Goal: Transaction & Acquisition: Obtain resource

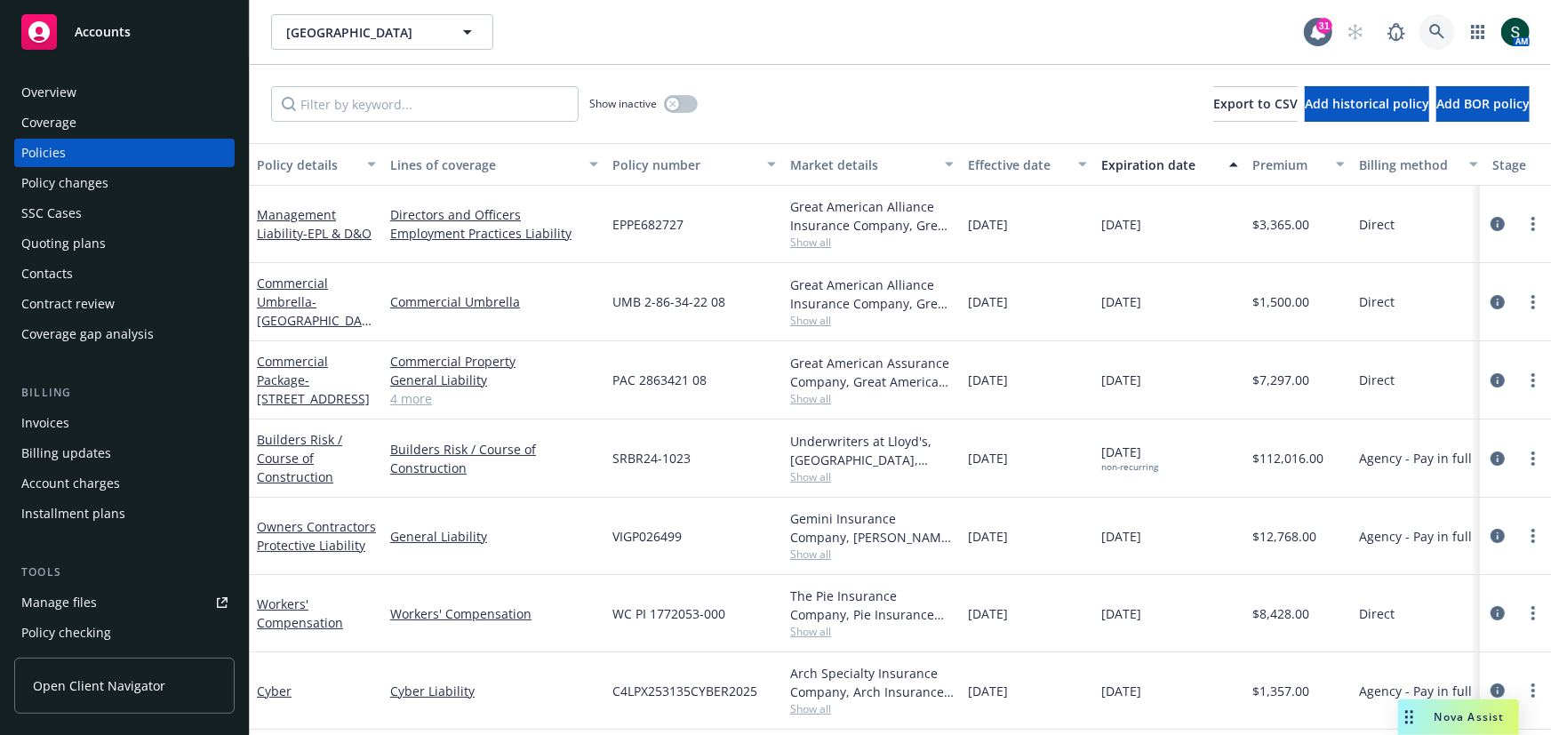
click at [1429, 25] on link at bounding box center [1438, 32] width 36 height 36
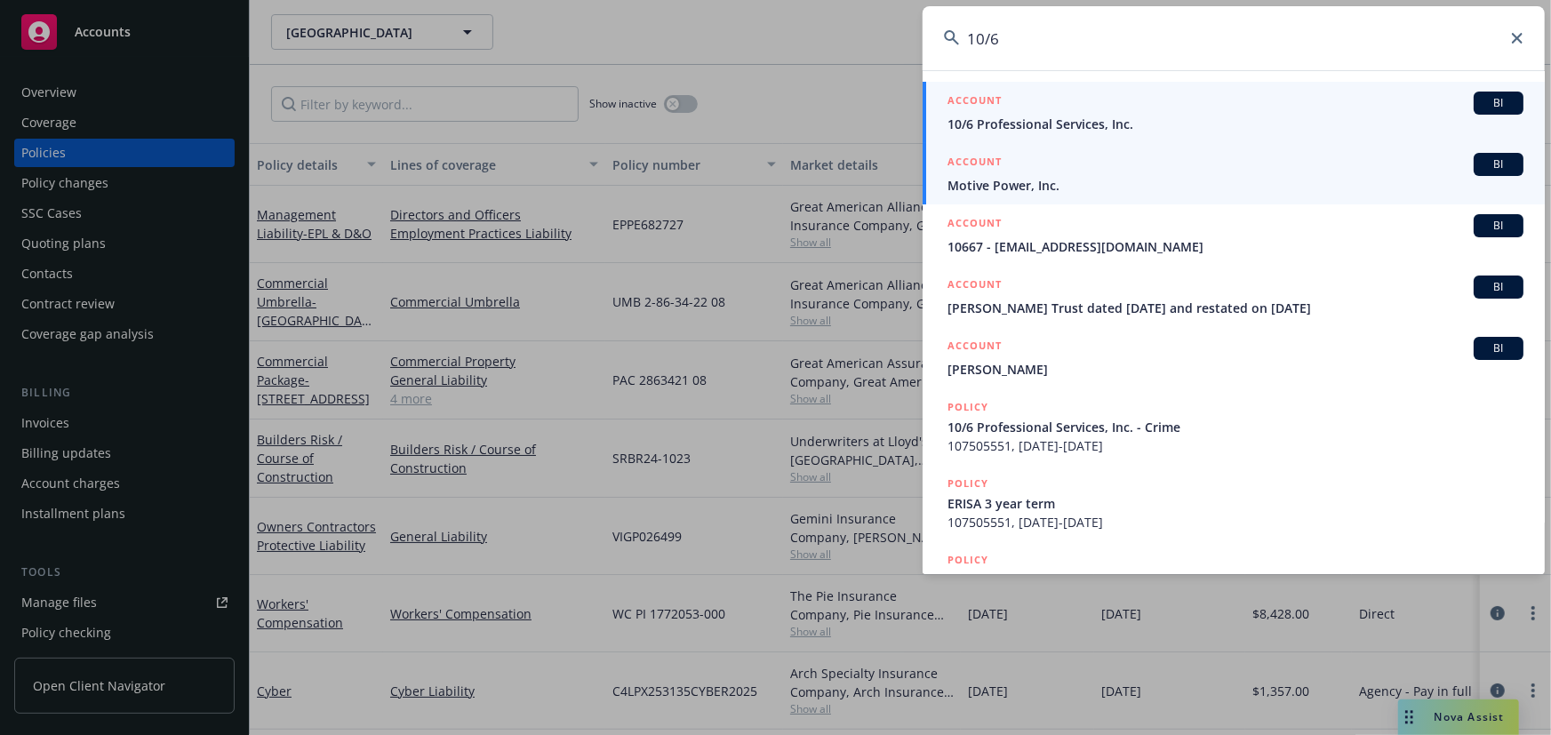
type input "10/6"
click at [1076, 118] on span "10/6 Professional Services, Inc." at bounding box center [1236, 124] width 576 height 19
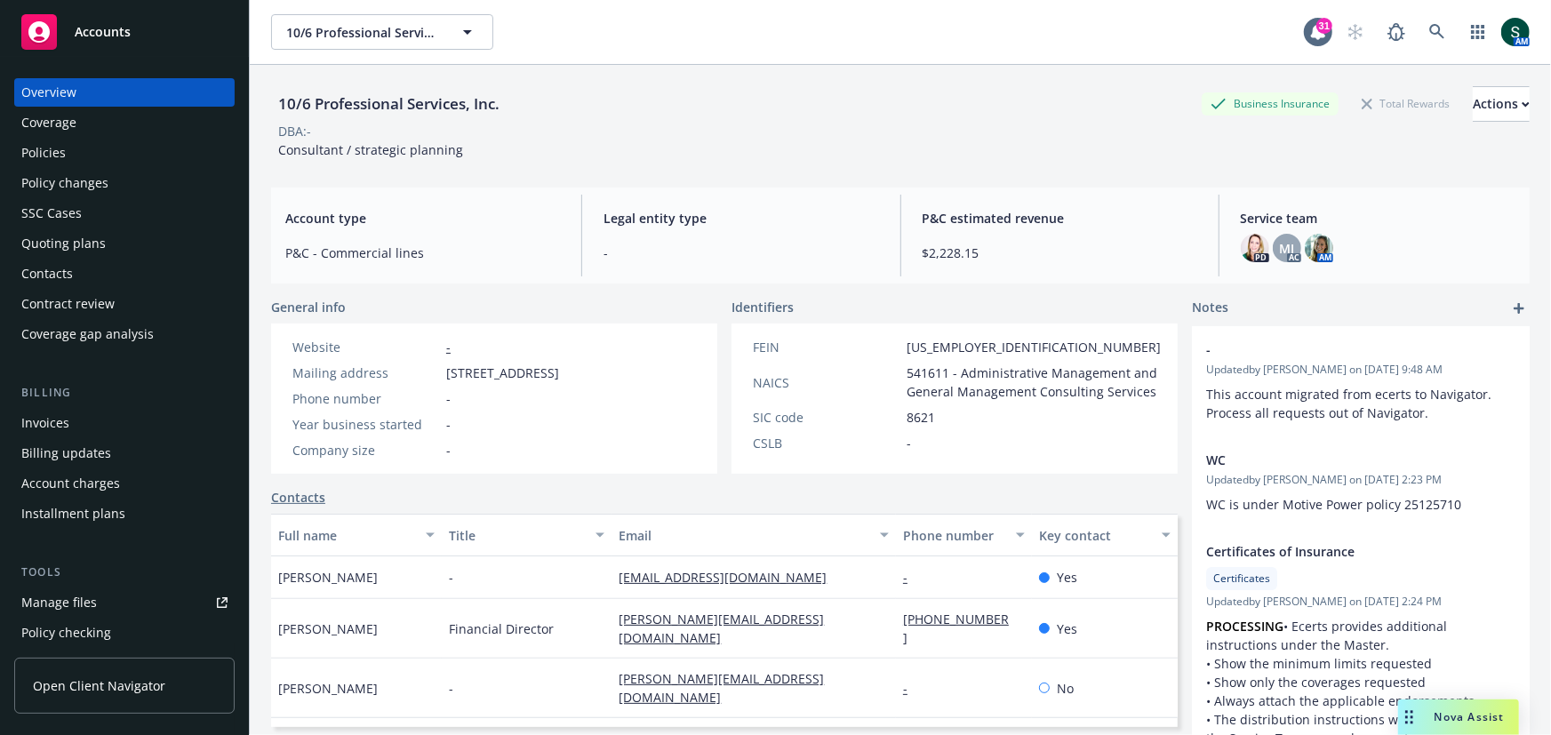
click at [92, 151] on div "Policies" at bounding box center [124, 153] width 206 height 28
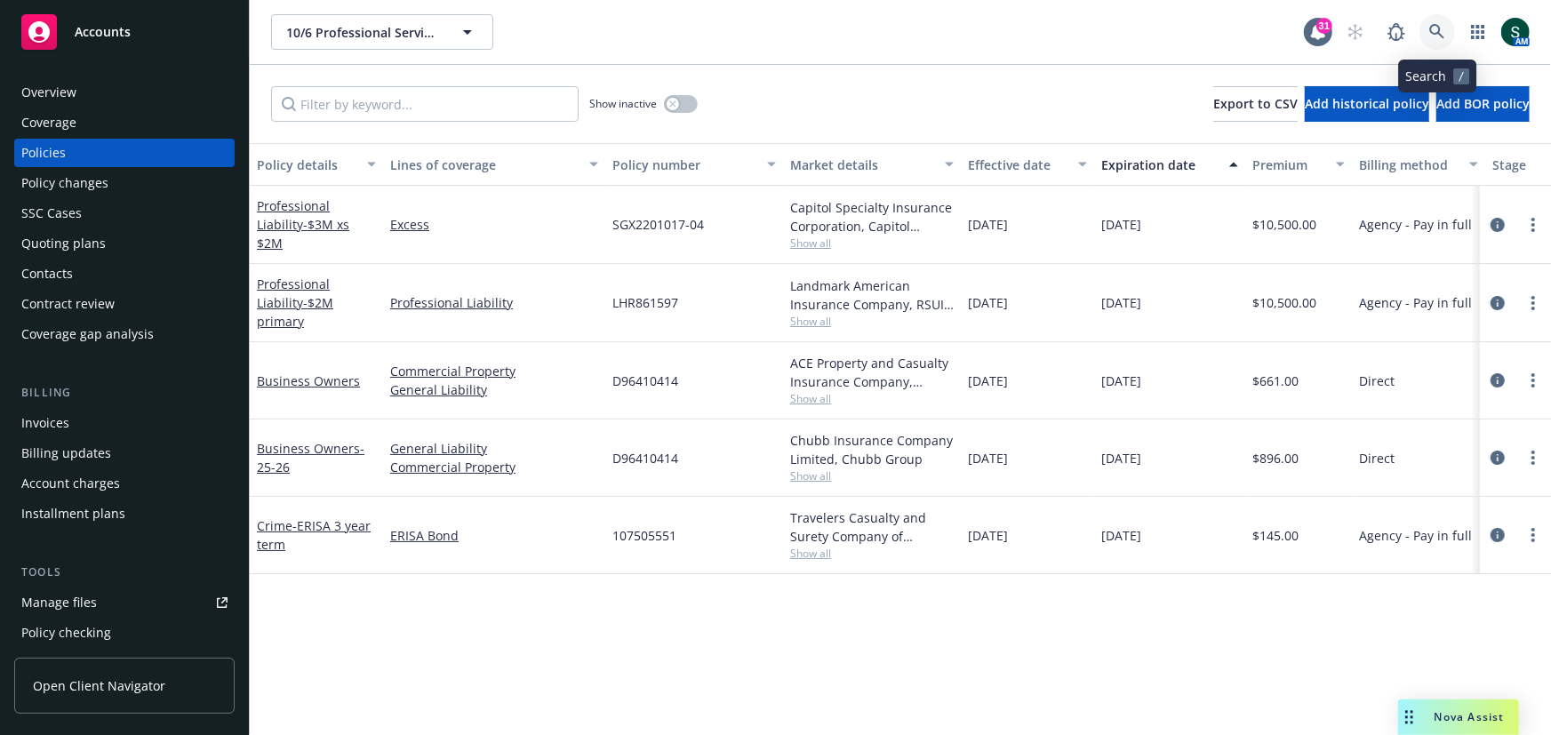
click at [1431, 30] on icon at bounding box center [1437, 31] width 15 height 15
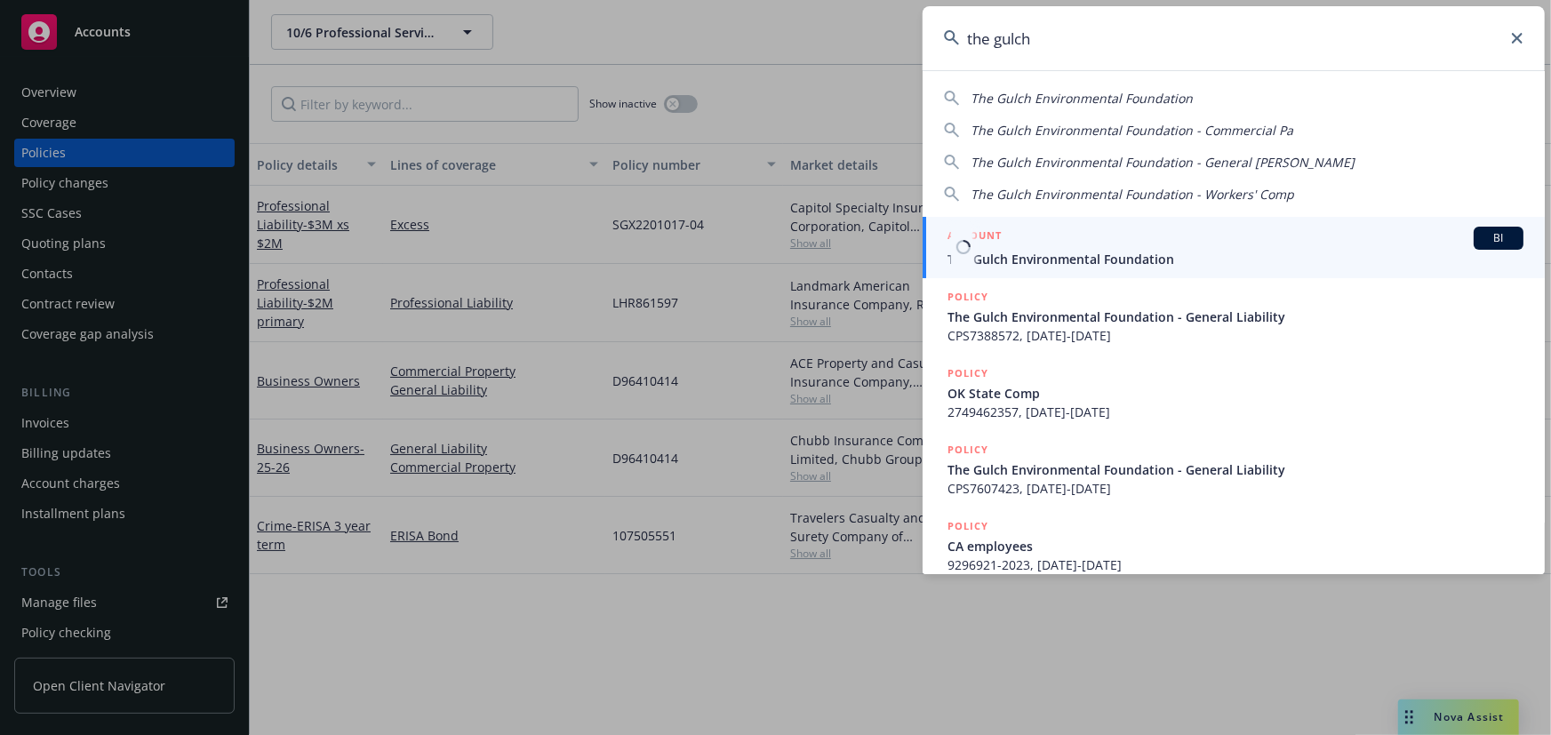
type input "the gulch"
click at [1201, 242] on div "ACCOUNT BI" at bounding box center [1236, 238] width 576 height 23
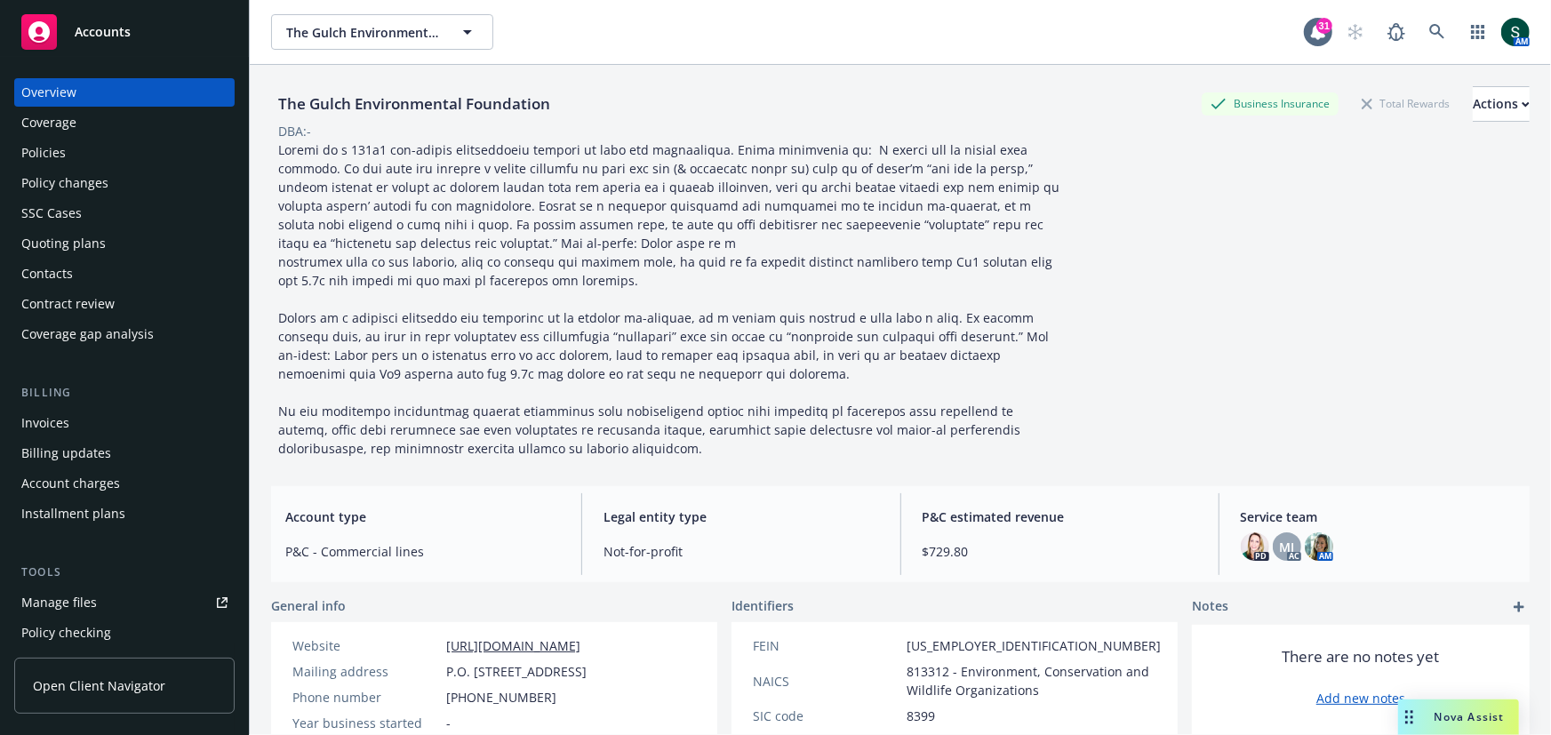
click at [108, 179] on div "Policy changes" at bounding box center [124, 183] width 206 height 28
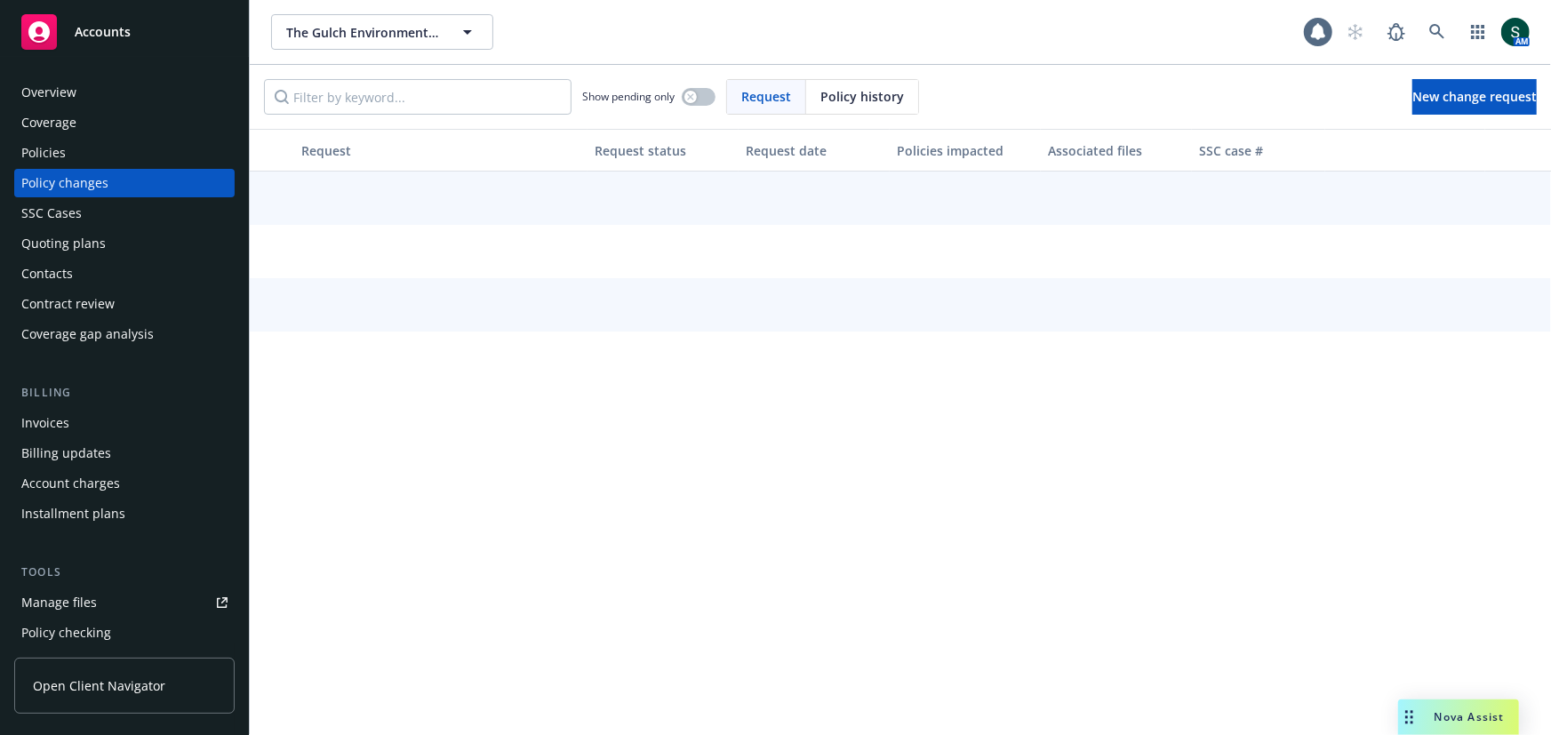
click at [75, 268] on div "Contacts" at bounding box center [124, 274] width 206 height 28
click at [74, 241] on div "Quoting plans" at bounding box center [63, 243] width 84 height 28
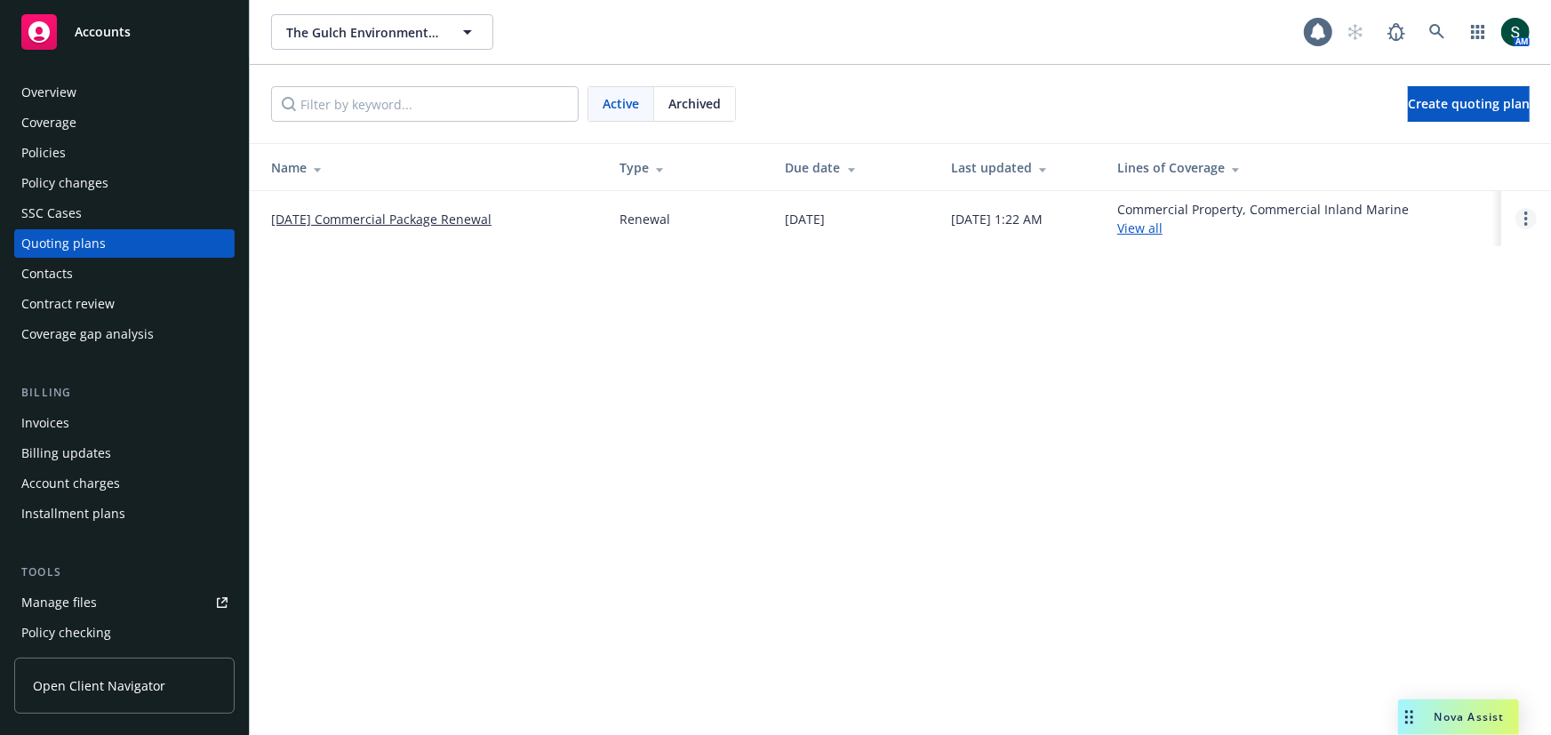
click at [1526, 222] on circle "Open options" at bounding box center [1527, 224] width 4 height 4
click at [1431, 91] on span "Copy logging email" at bounding box center [1436, 97] width 156 height 17
click at [1435, 34] on icon at bounding box center [1437, 31] width 15 height 15
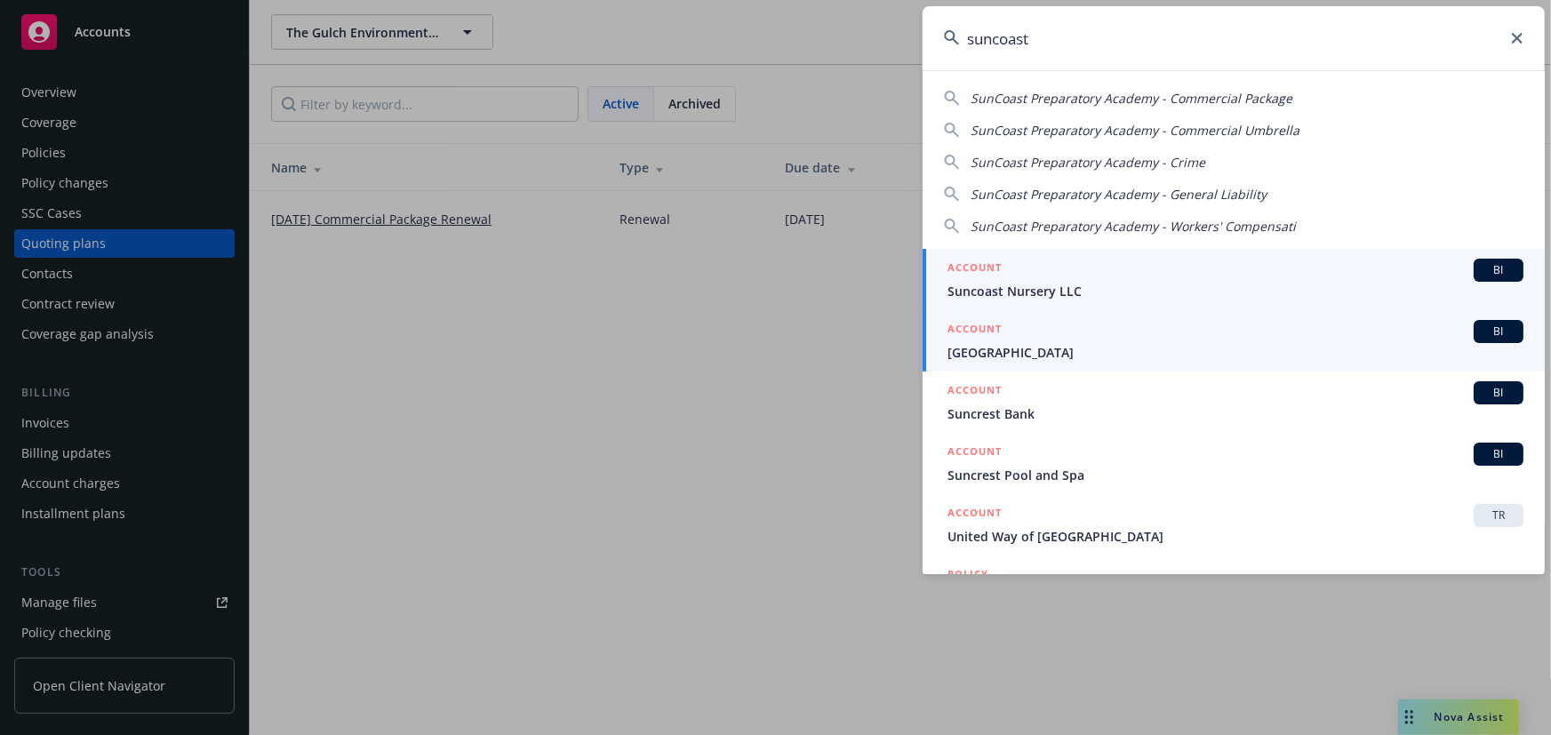
type input "suncoast"
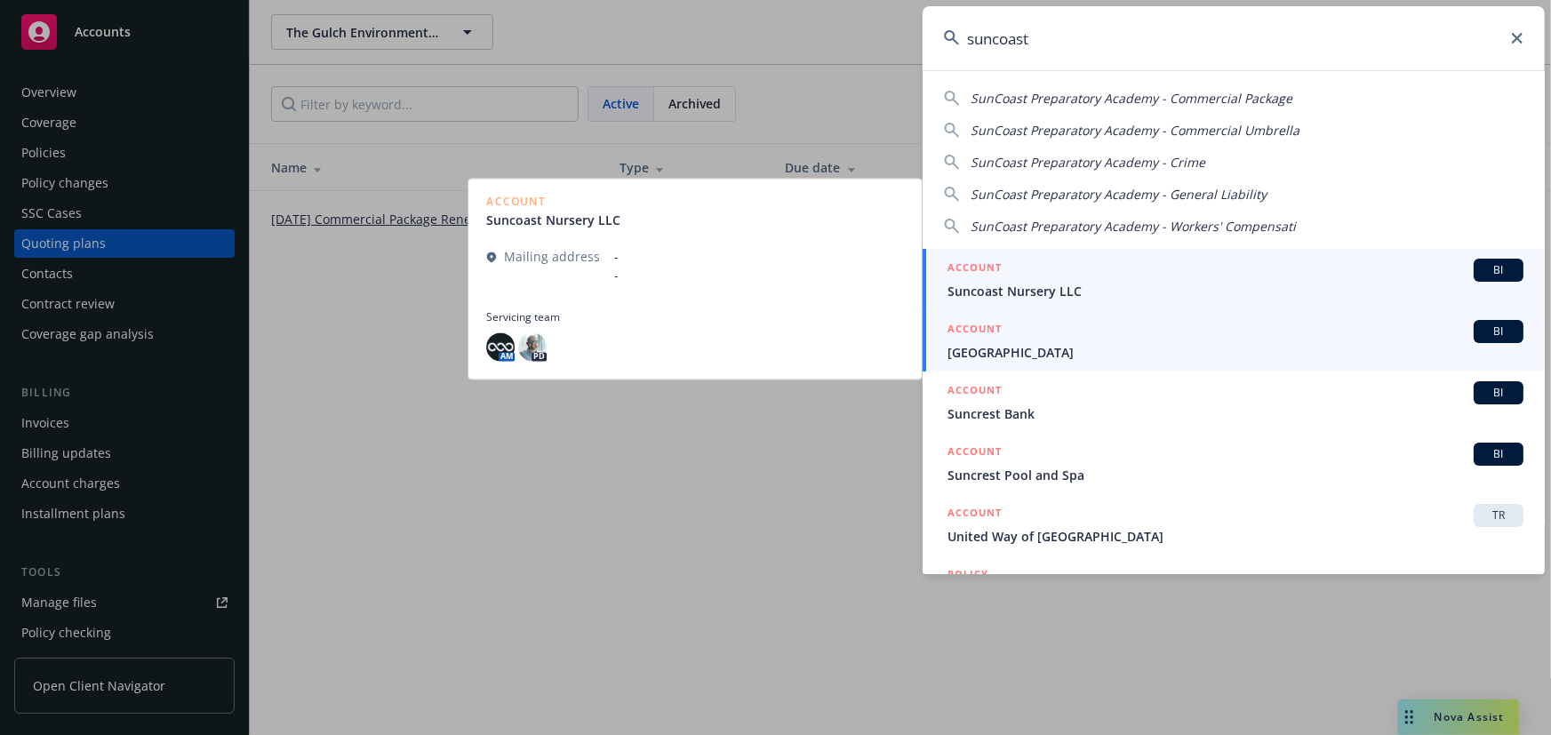
click at [1087, 349] on span "[GEOGRAPHIC_DATA]" at bounding box center [1236, 352] width 576 height 19
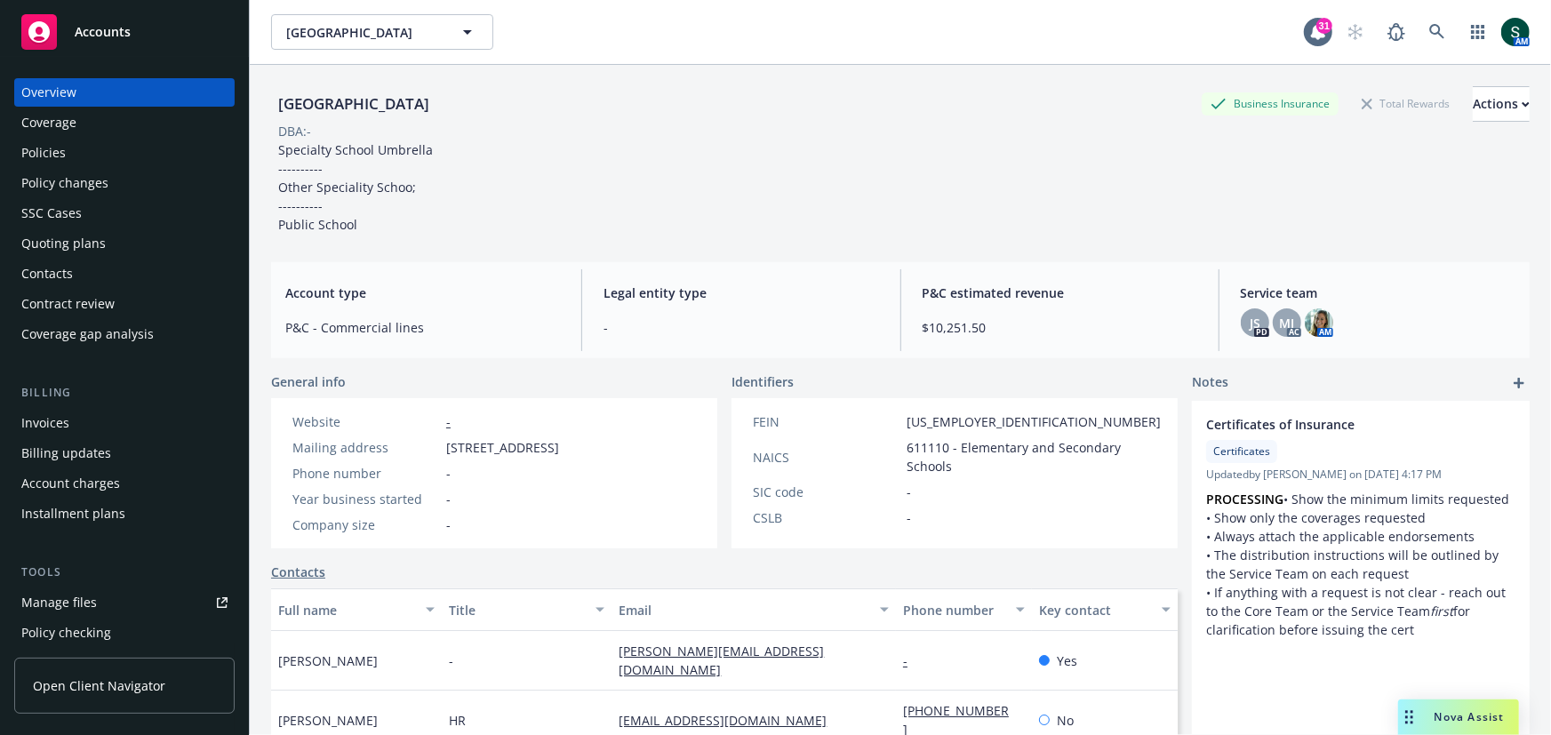
click at [86, 158] on div "Policies" at bounding box center [124, 153] width 206 height 28
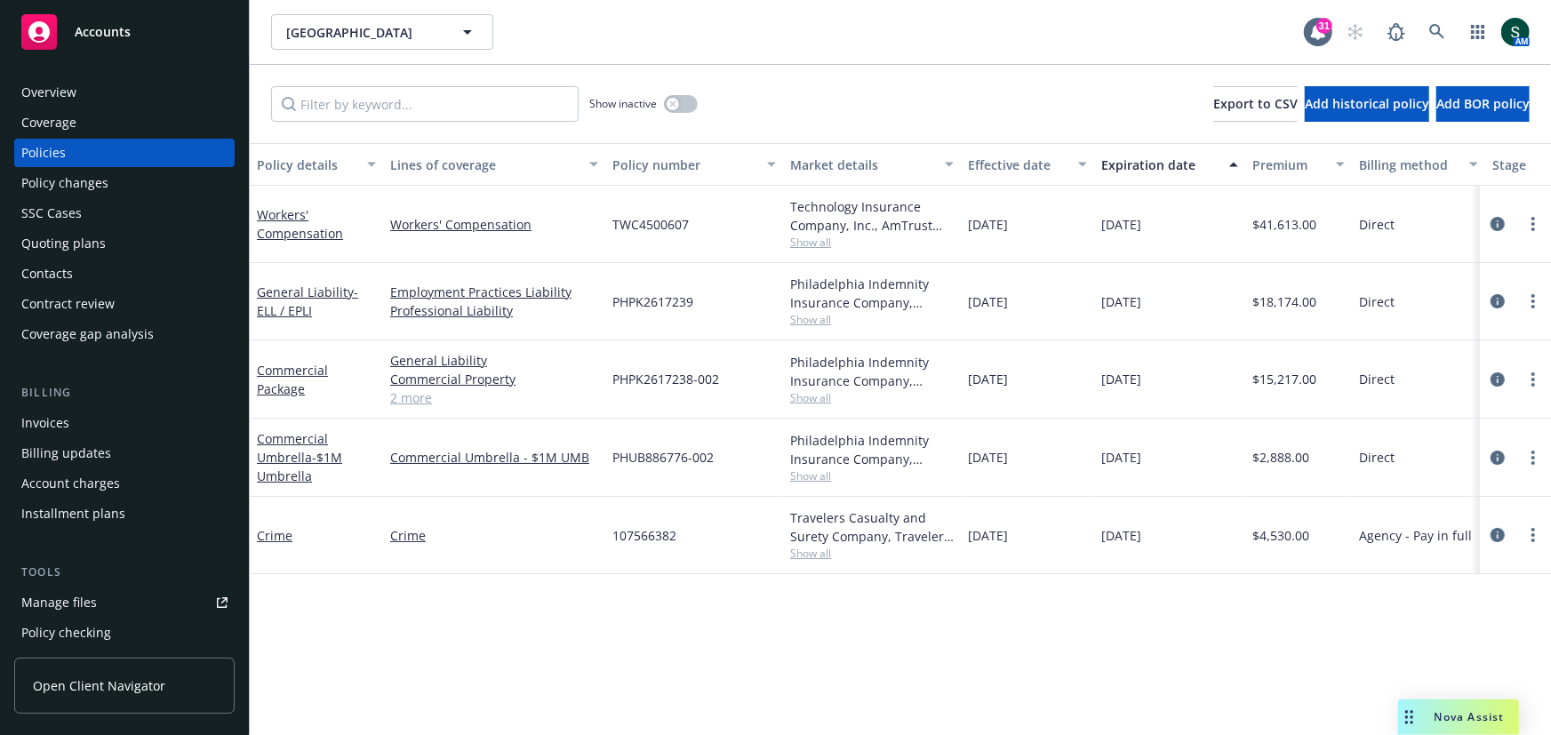
click at [88, 244] on div "Quoting plans" at bounding box center [63, 243] width 84 height 28
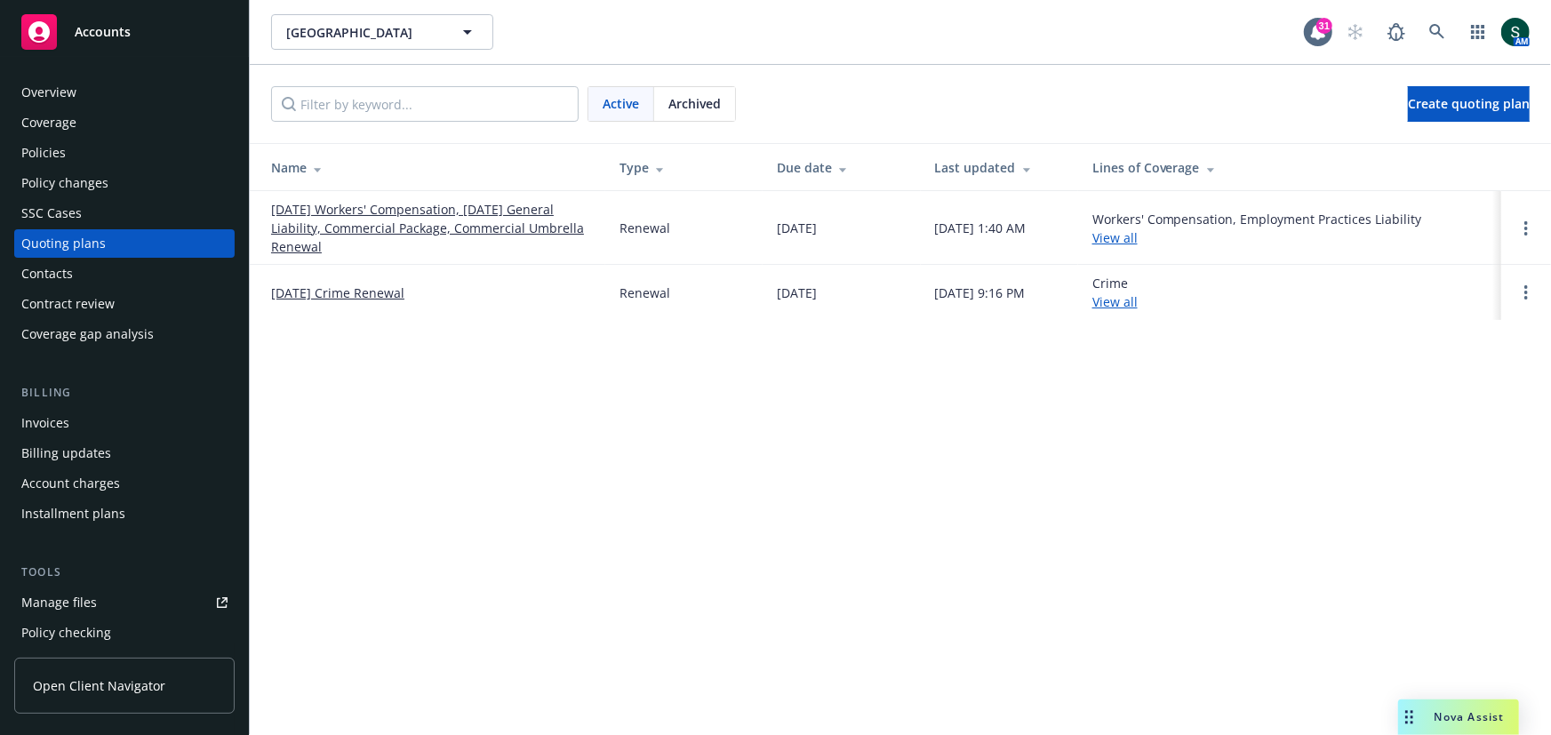
click at [417, 221] on link "[DATE] Workers' Compensation, [DATE] General Liability, Commercial Package, Com…" at bounding box center [431, 228] width 320 height 56
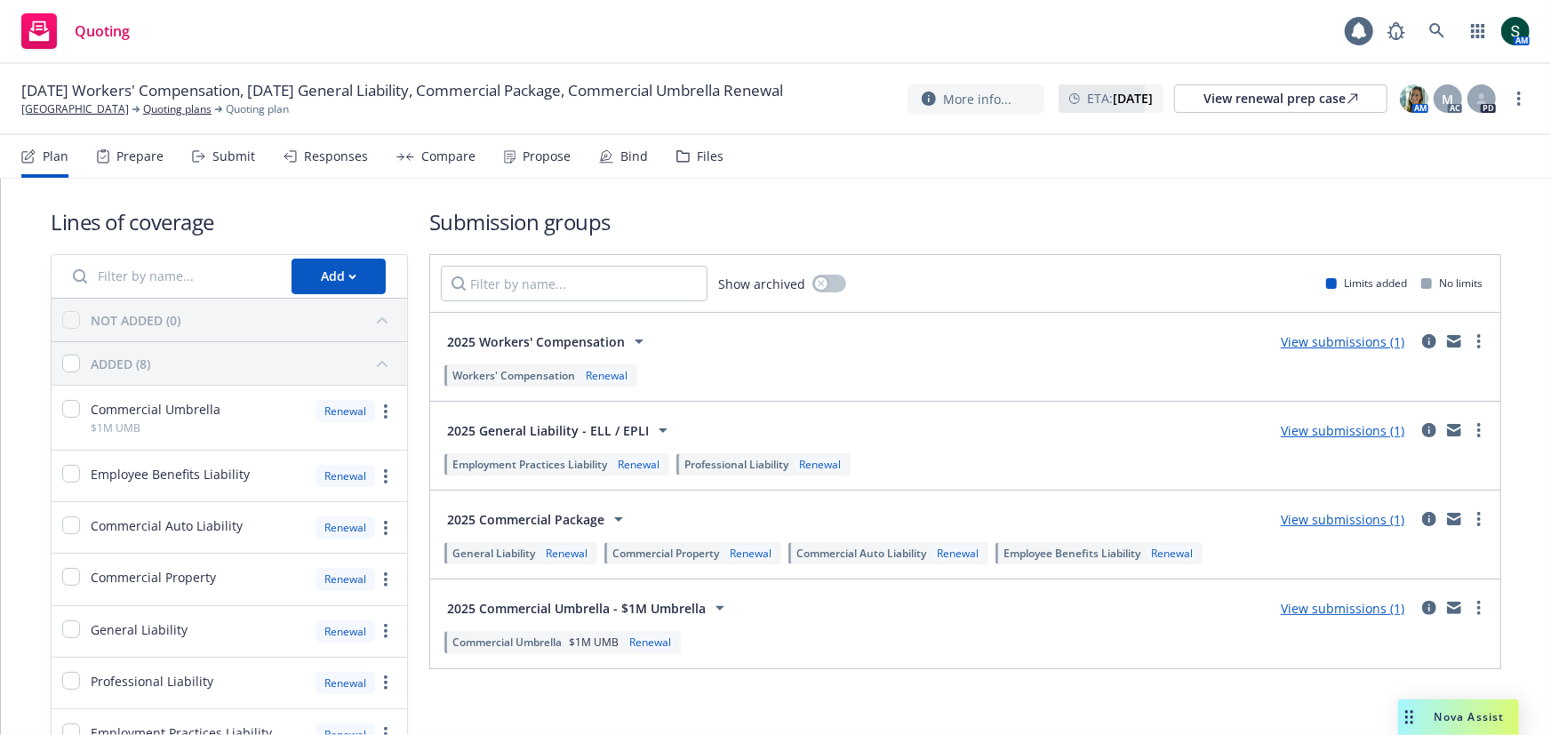
click at [565, 157] on div "Plan Prepare Submit Responses Compare Propose Bind Files" at bounding box center [372, 156] width 702 height 43
click at [523, 149] on div "Propose" at bounding box center [547, 156] width 48 height 14
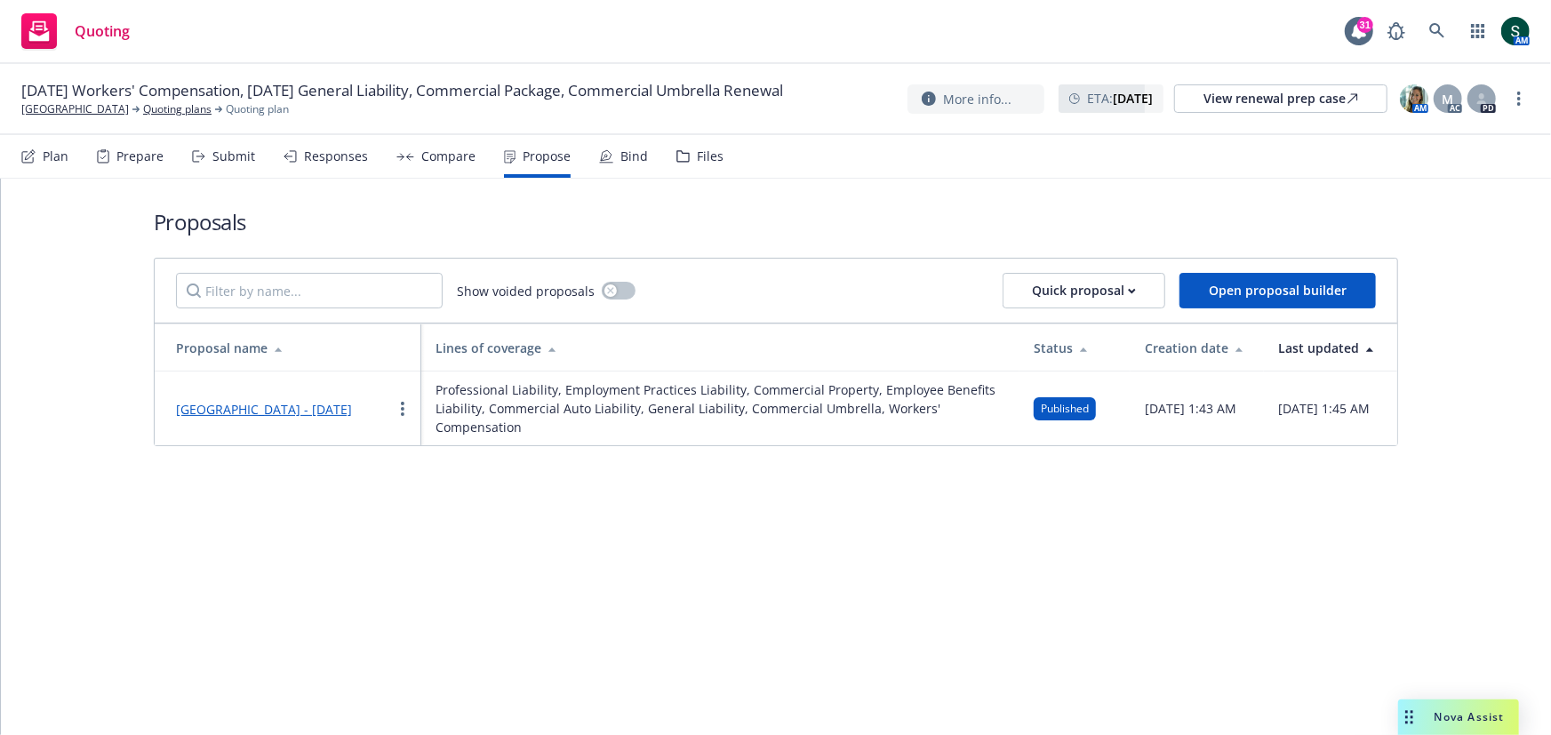
click at [295, 401] on link "[GEOGRAPHIC_DATA] - [DATE]" at bounding box center [264, 409] width 176 height 17
click at [401, 407] on circle "more" at bounding box center [403, 409] width 4 height 4
click at [448, 589] on span "See client view" at bounding box center [458, 592] width 131 height 17
click at [1423, 32] on link at bounding box center [1438, 31] width 36 height 36
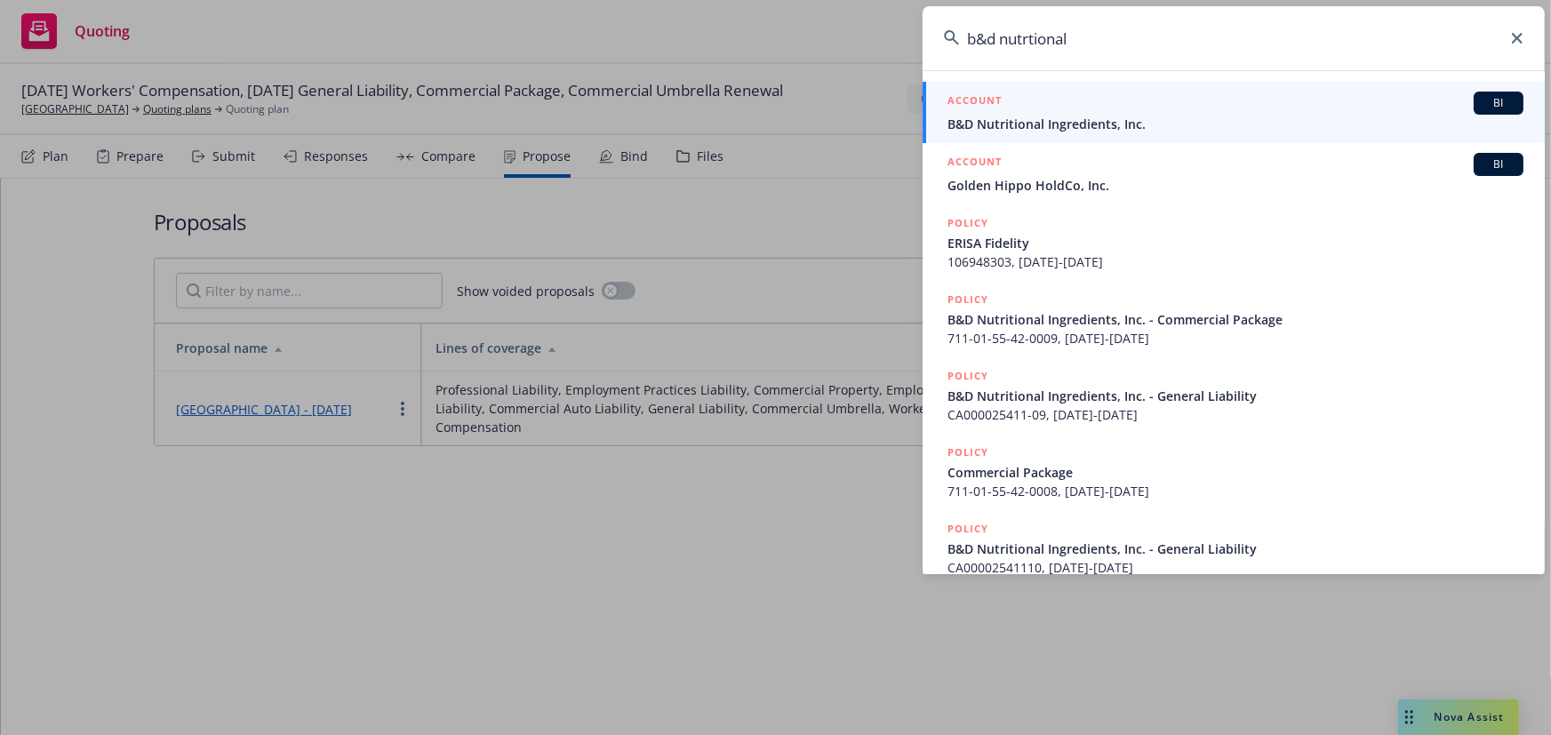
type input "b&d nutrtional"
click at [1054, 124] on span "B&D Nutritional Ingredients, Inc." at bounding box center [1236, 124] width 576 height 19
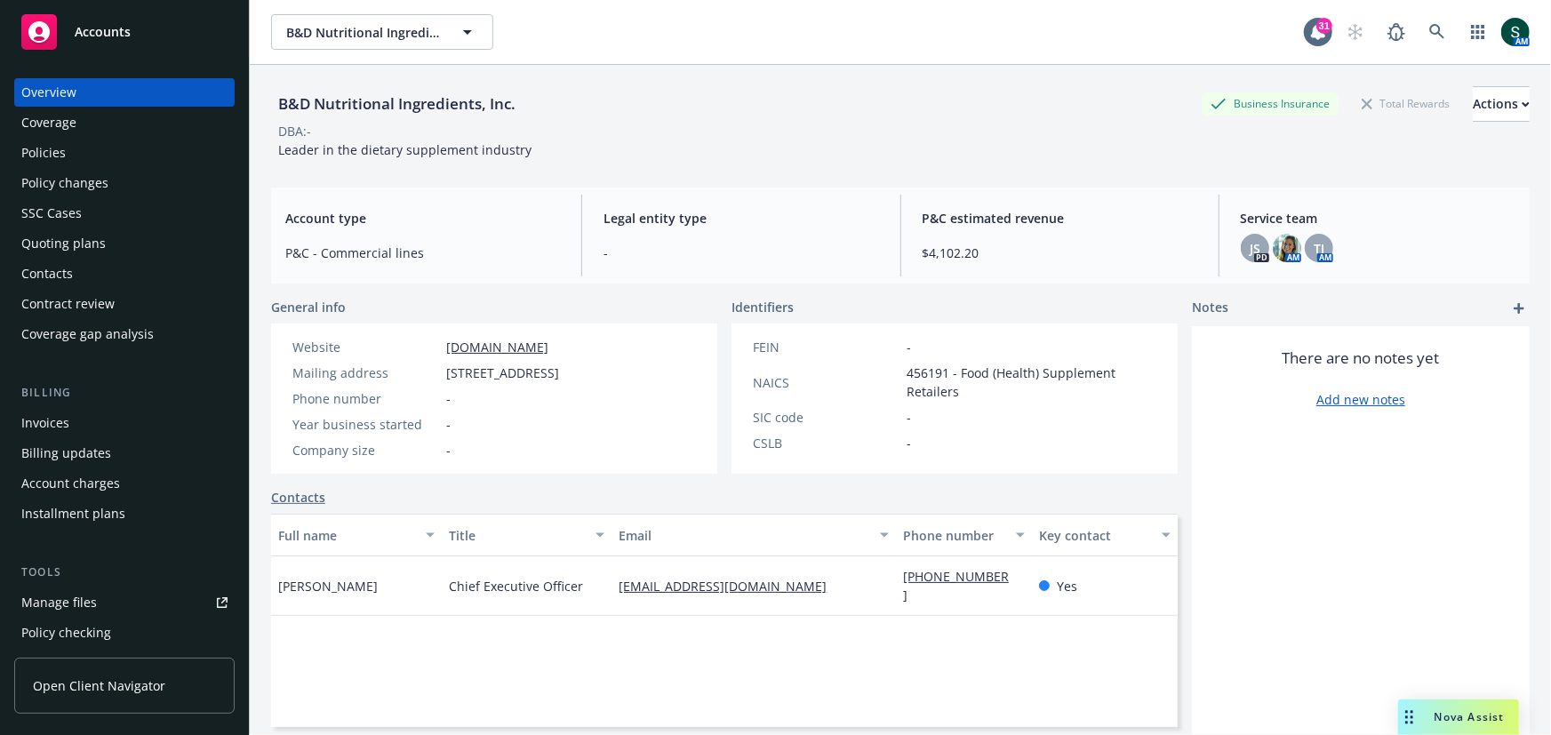
click at [72, 157] on div "Policies" at bounding box center [124, 153] width 206 height 28
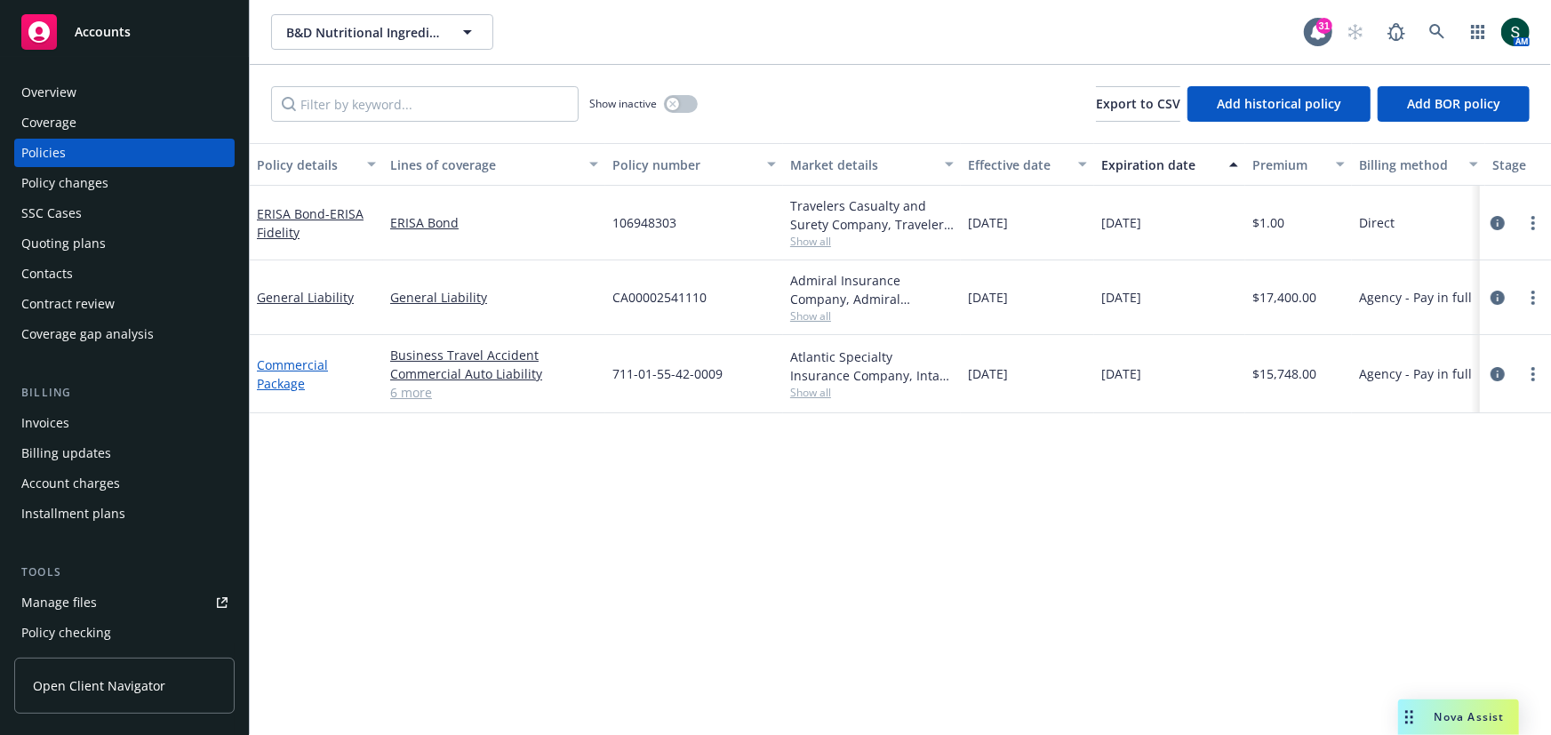
click at [285, 376] on link "Commercial Package" at bounding box center [292, 375] width 71 height 36
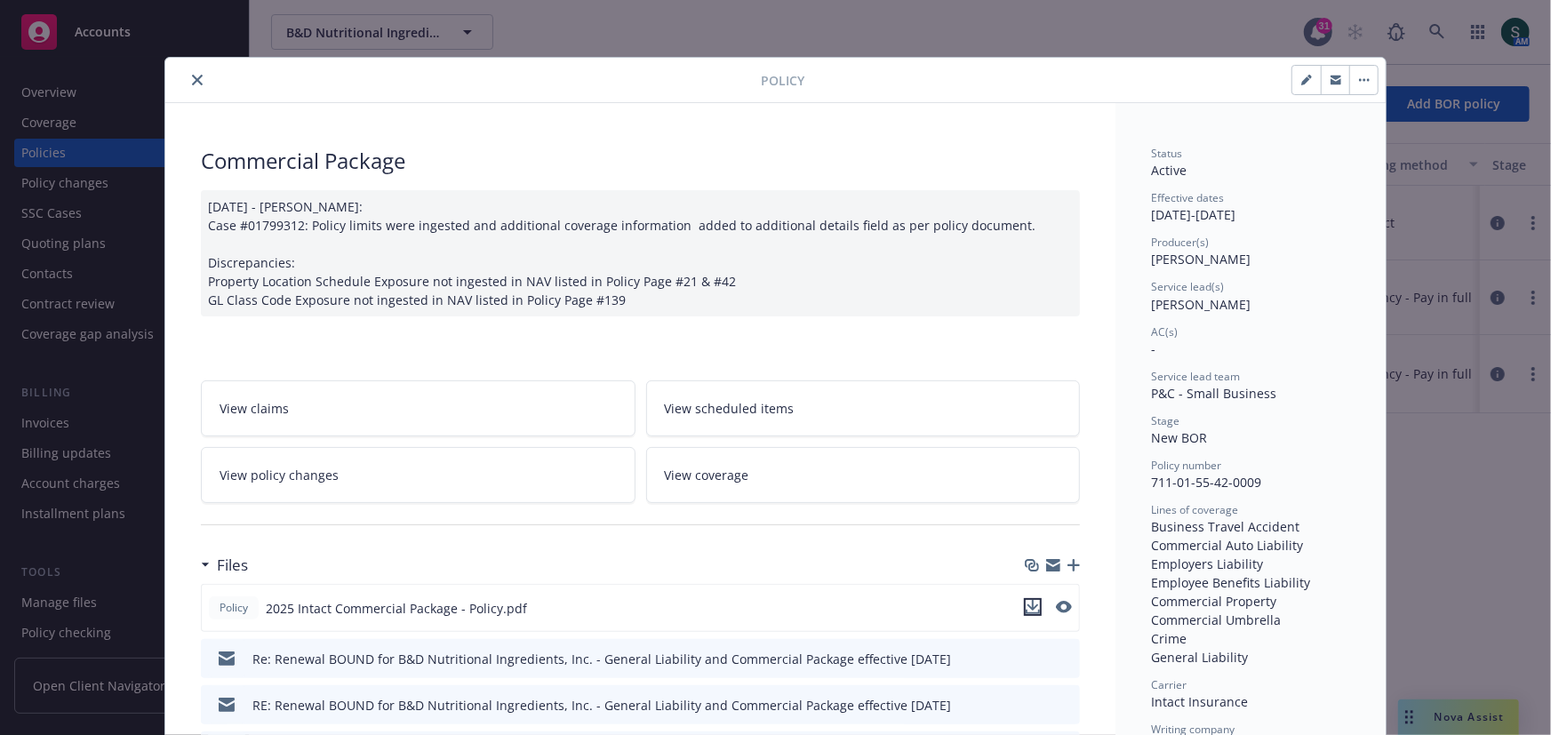
click at [1034, 600] on icon "download file" at bounding box center [1033, 607] width 14 height 14
click at [1298, 85] on button "button" at bounding box center [1307, 80] width 28 height 28
select select "NEW_BOR"
select select "12"
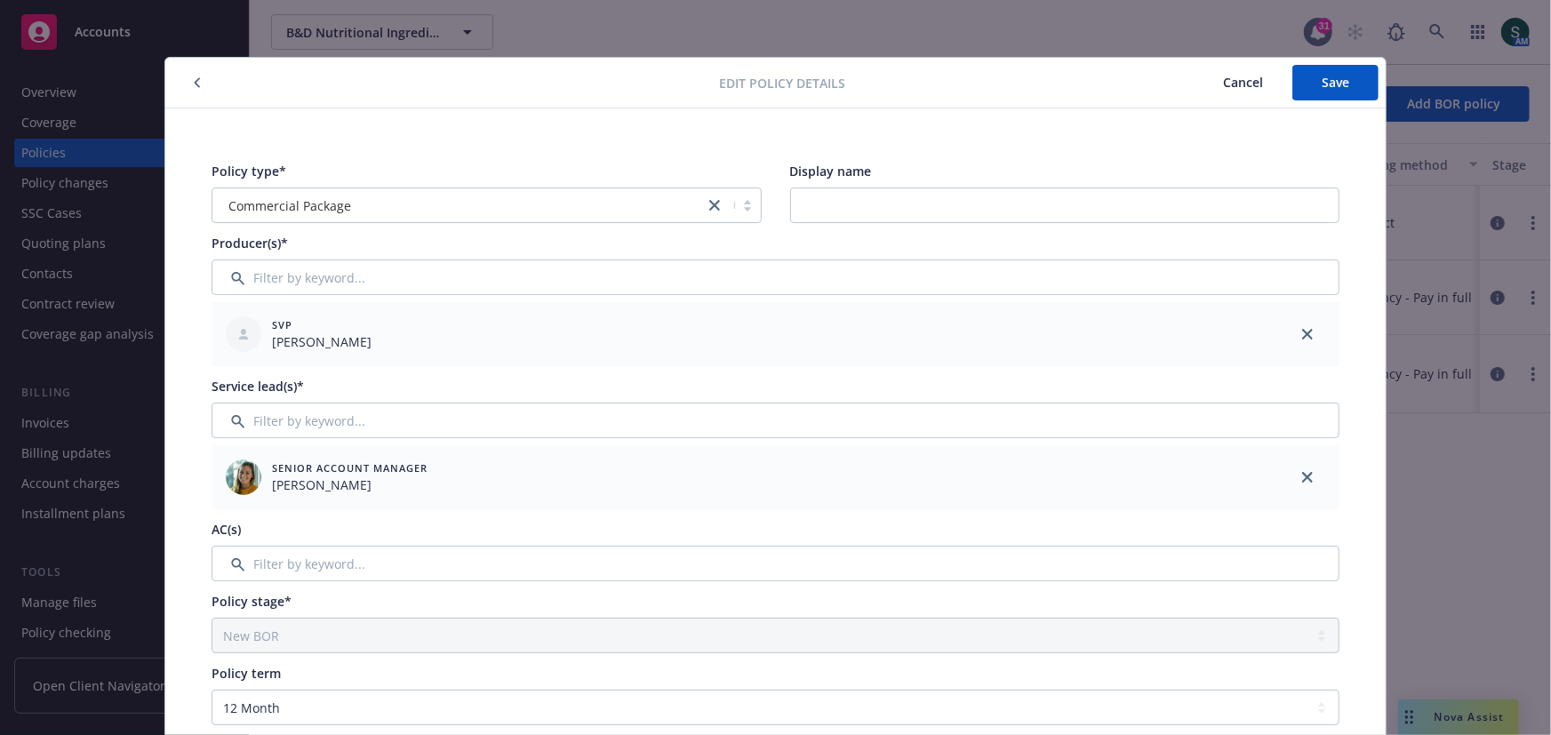
click at [191, 75] on button "button" at bounding box center [197, 82] width 21 height 21
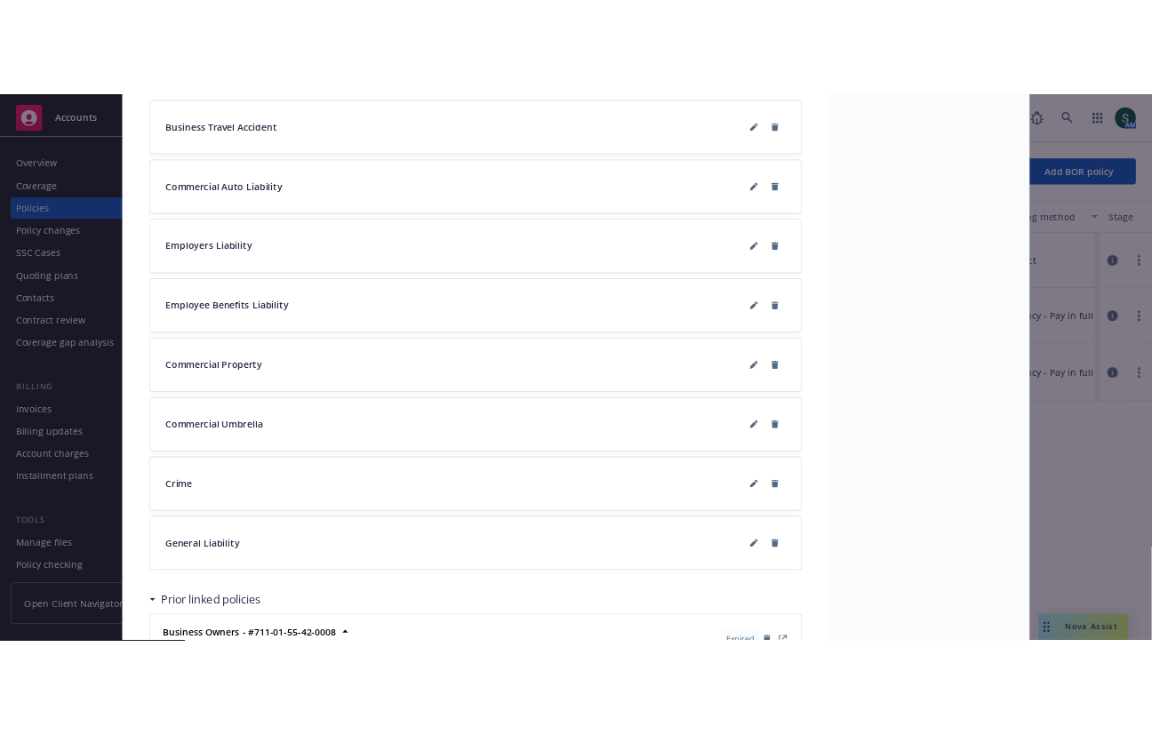
scroll to position [1961, 0]
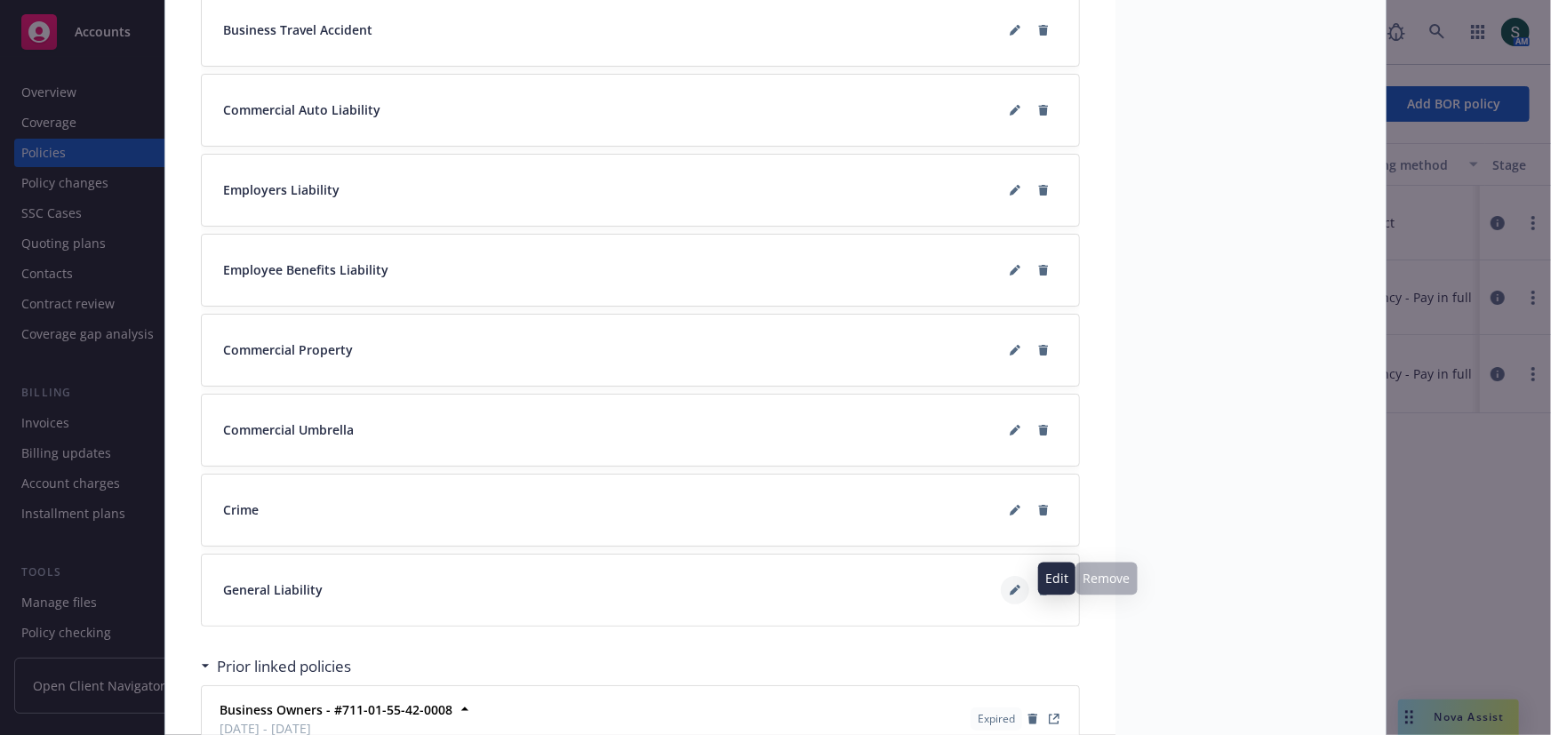
click at [1014, 587] on icon at bounding box center [1014, 591] width 9 height 9
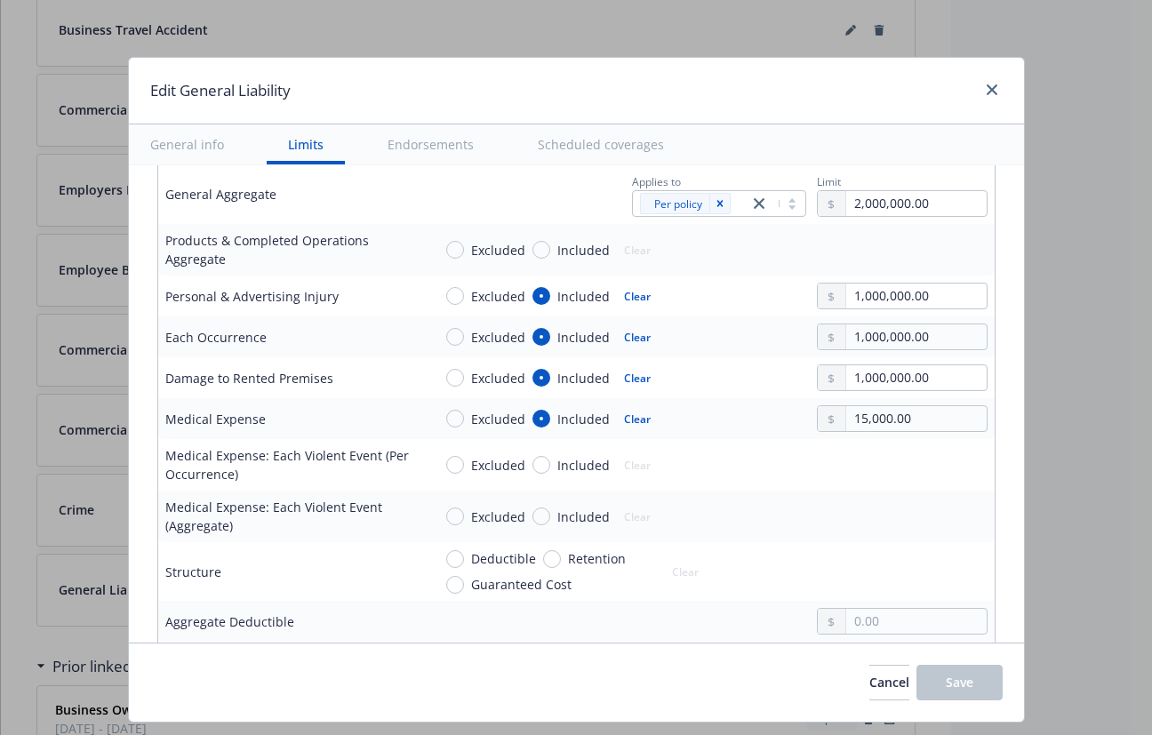
scroll to position [555, 0]
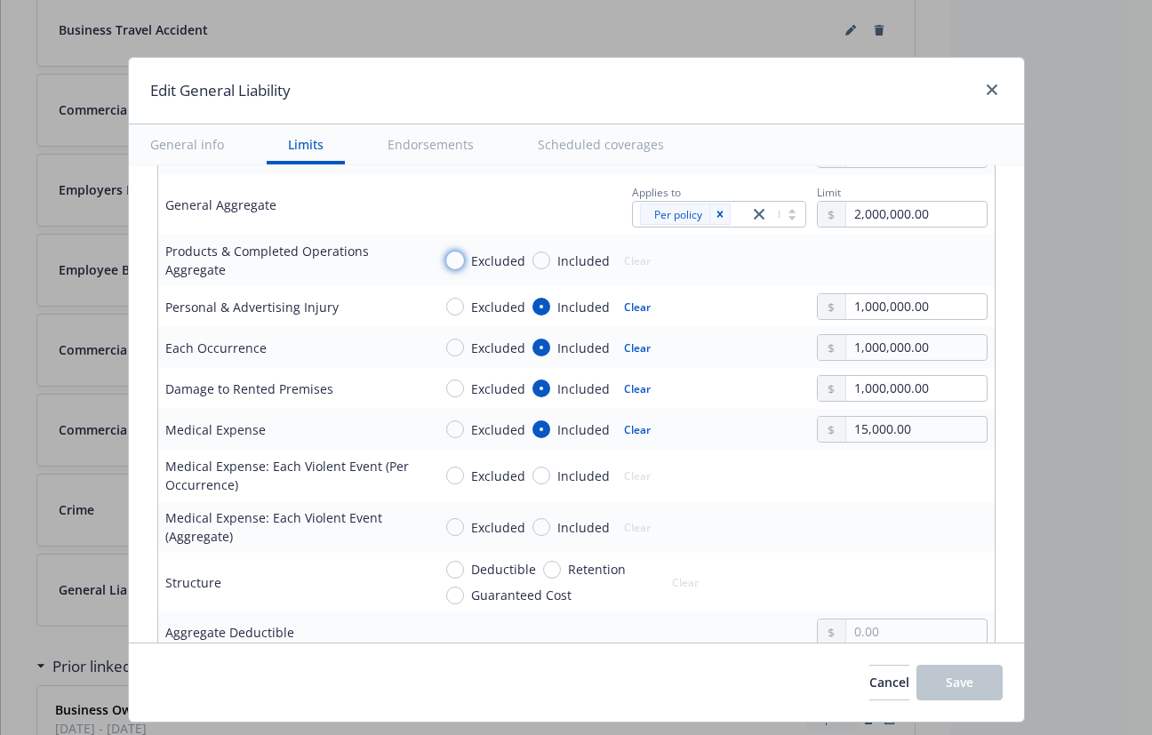
click at [458, 257] on input "Excluded" at bounding box center [455, 261] width 18 height 18
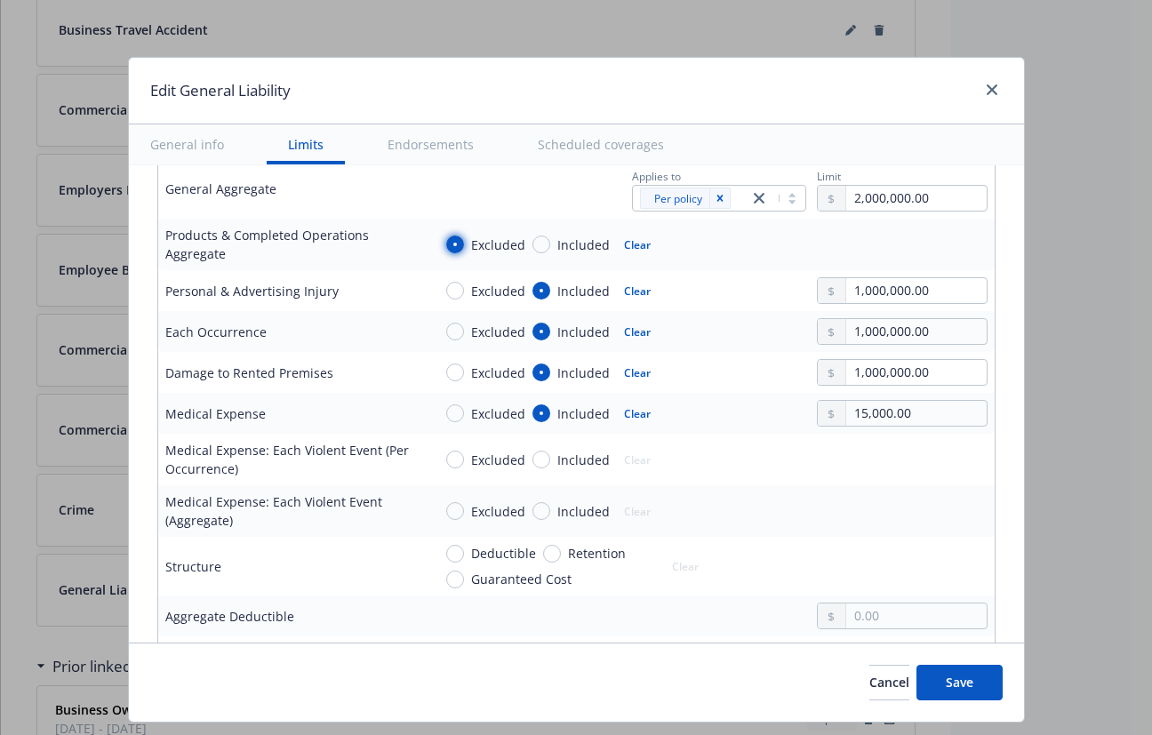
scroll to position [573, 0]
click at [629, 234] on button "Clear" at bounding box center [637, 242] width 48 height 25
radio input "false"
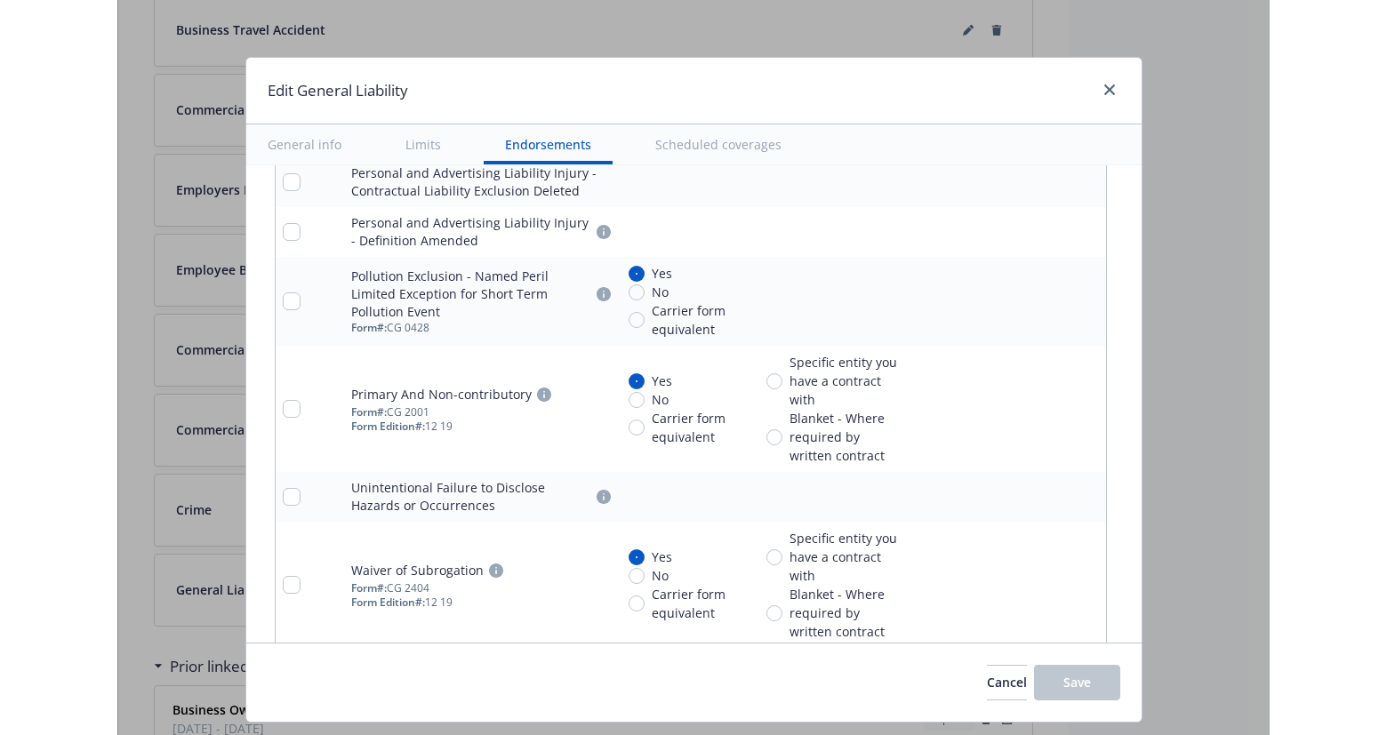
scroll to position [3705, 0]
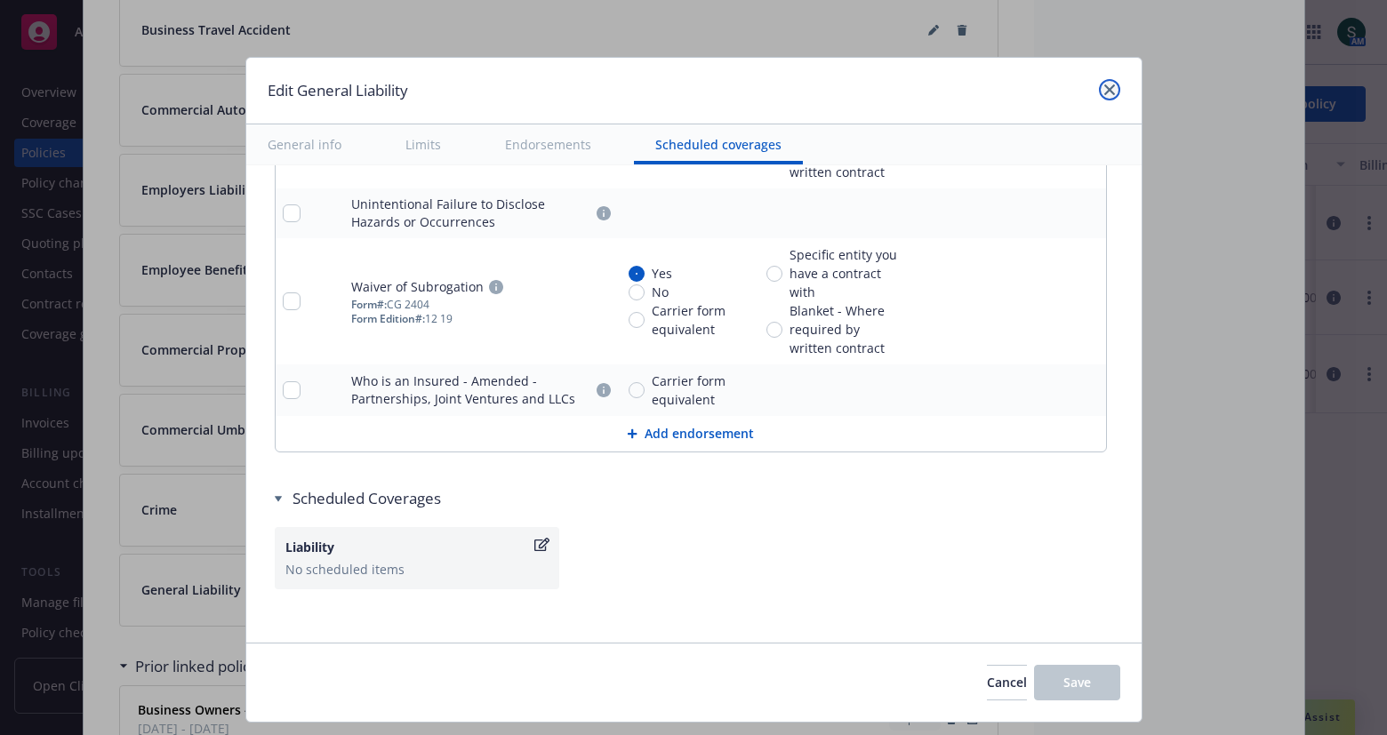
click at [1099, 92] on link "close" at bounding box center [1109, 89] width 21 height 21
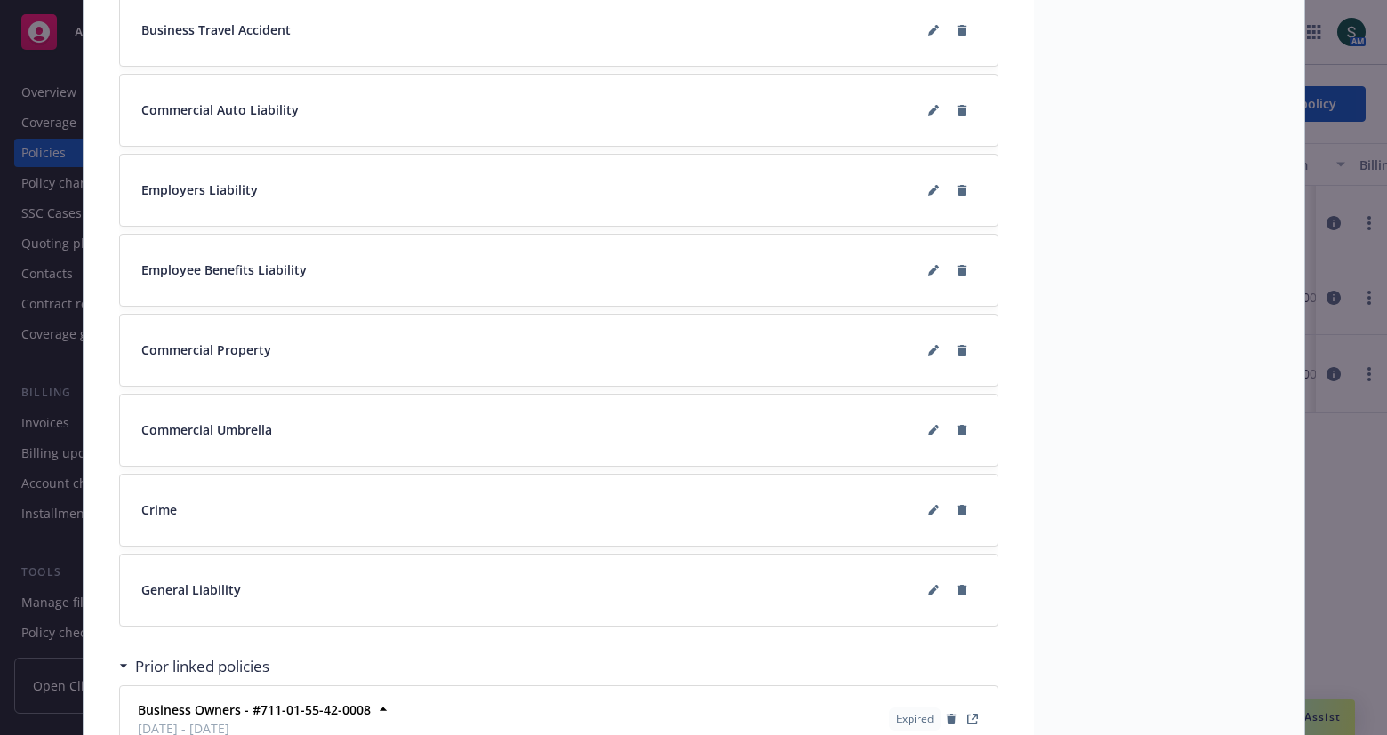
scroll to position [0, 0]
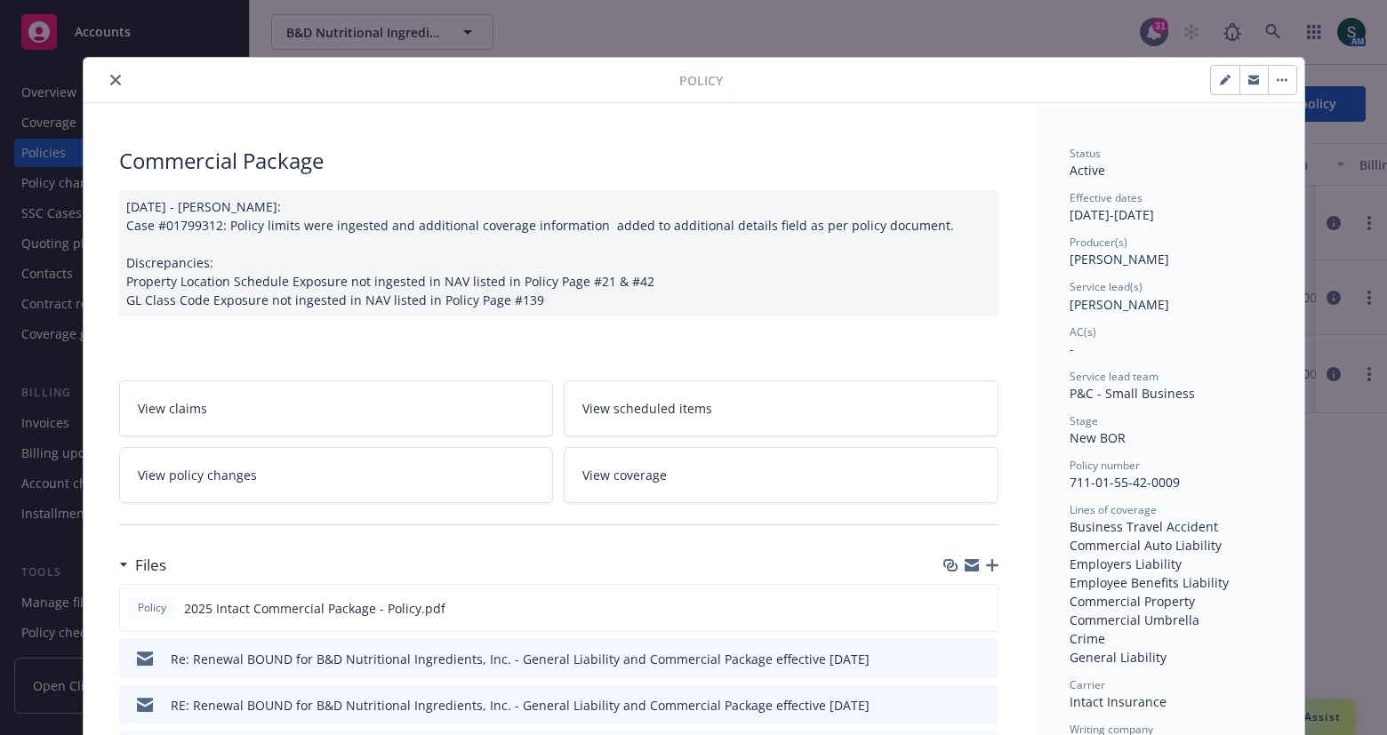
click at [121, 80] on button "close" at bounding box center [115, 79] width 21 height 21
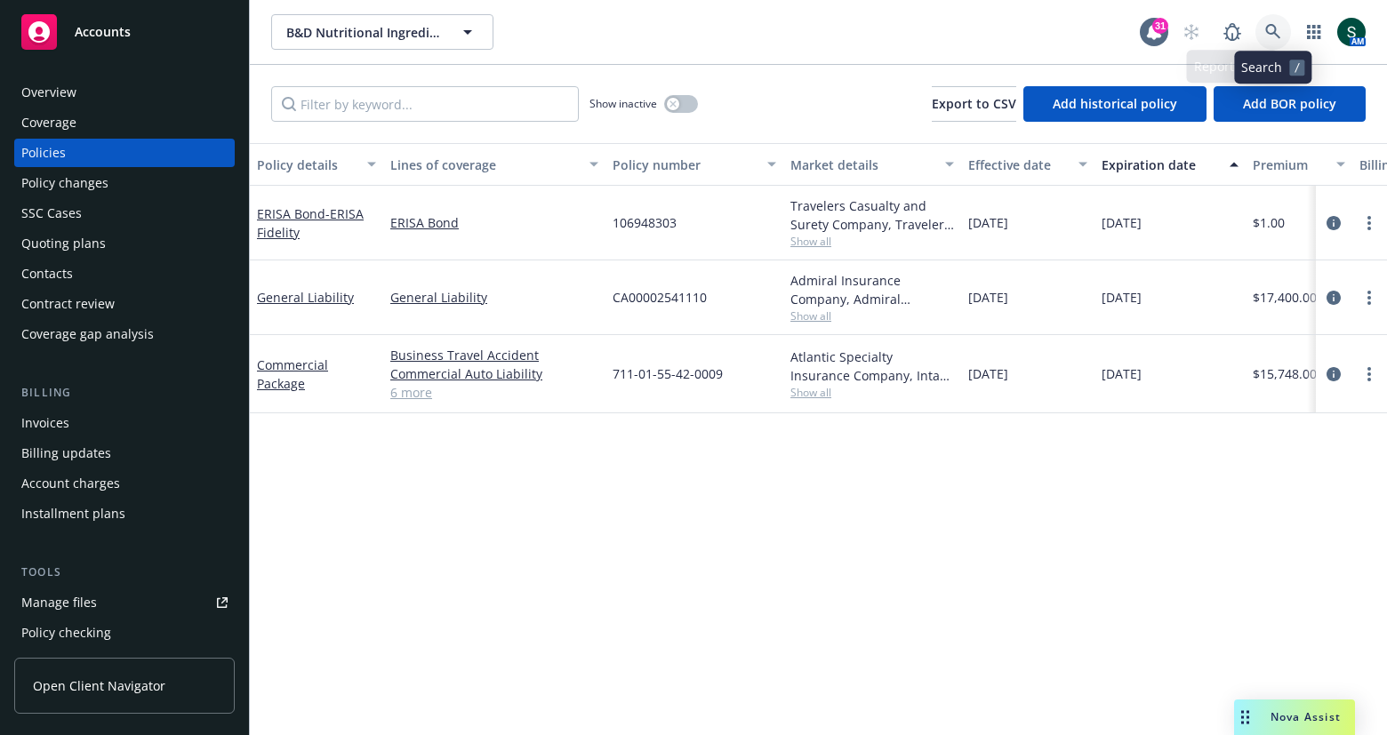
click at [1278, 29] on icon at bounding box center [1273, 32] width 16 height 16
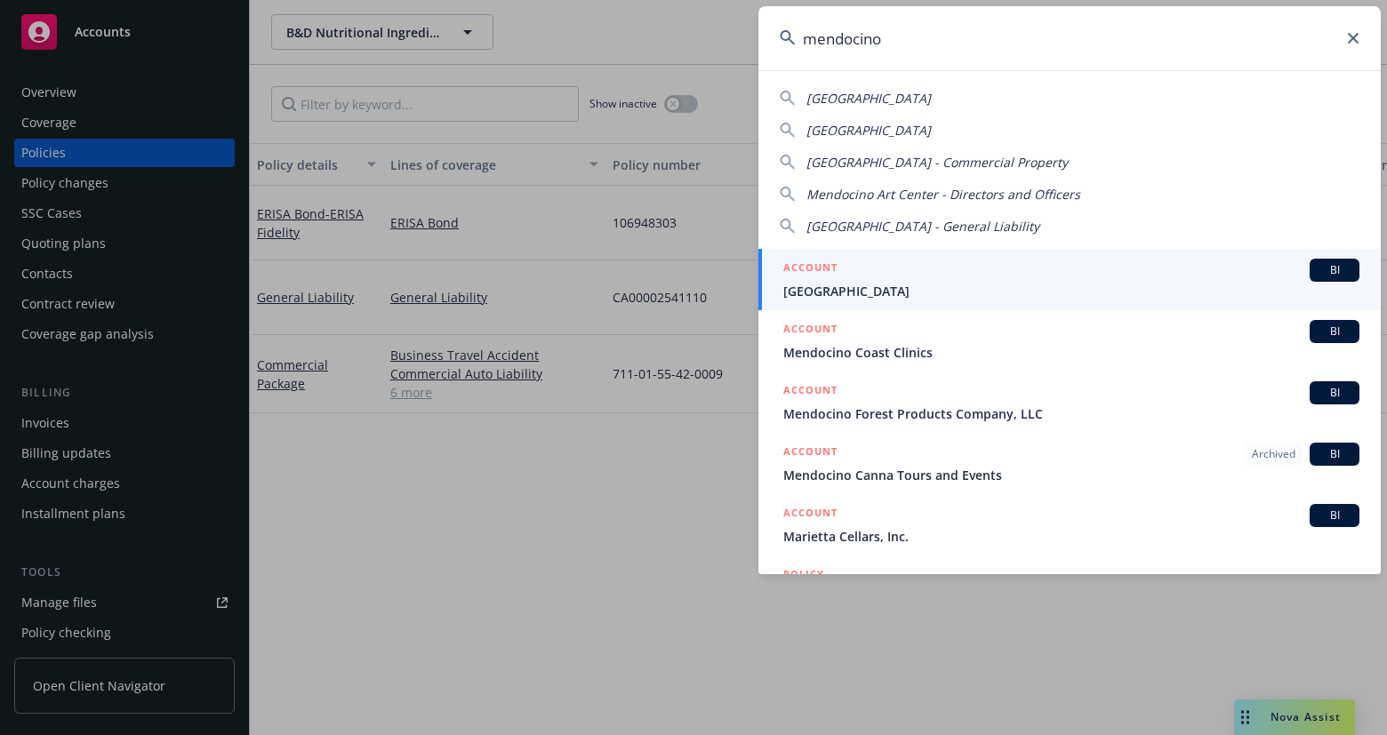
type input "mendocino"
click at [913, 288] on span "Mendocino Art Center" at bounding box center [1071, 291] width 576 height 19
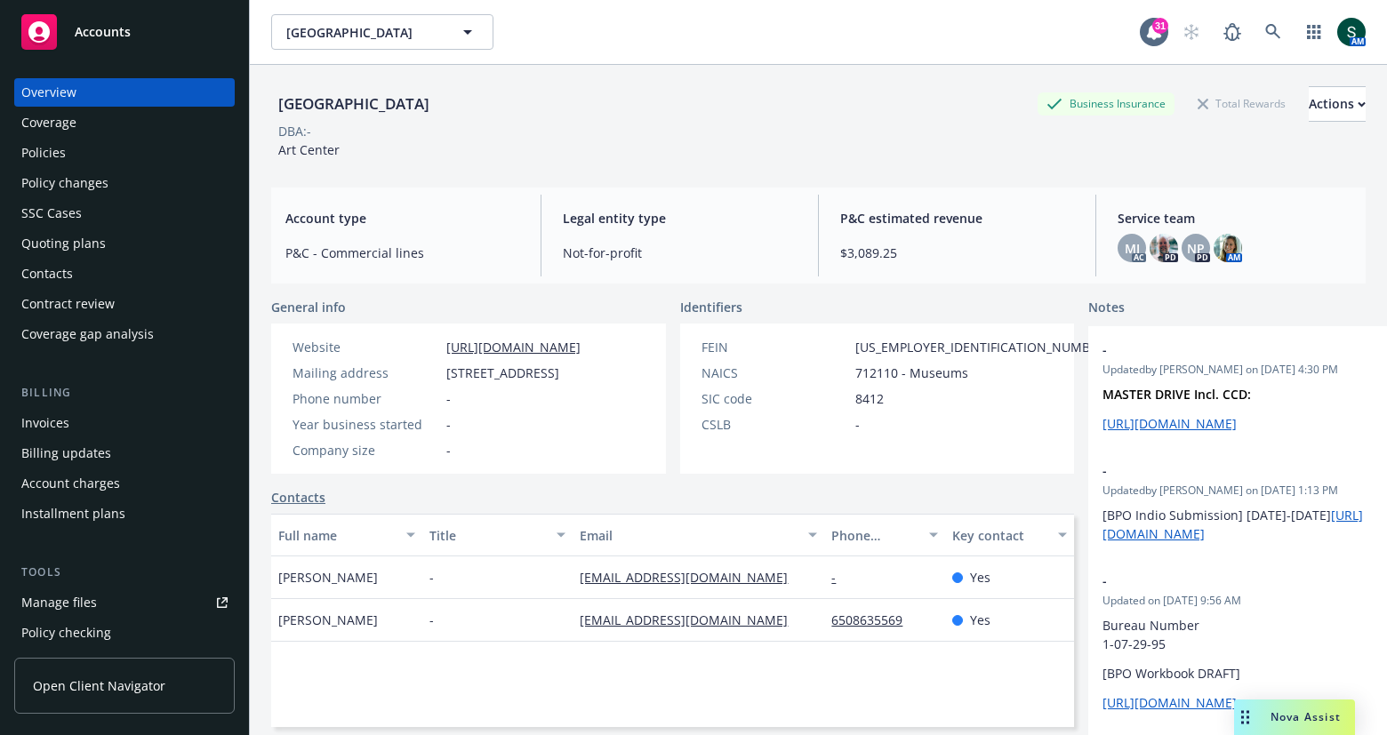
click at [74, 257] on div "Quoting plans" at bounding box center [63, 243] width 84 height 28
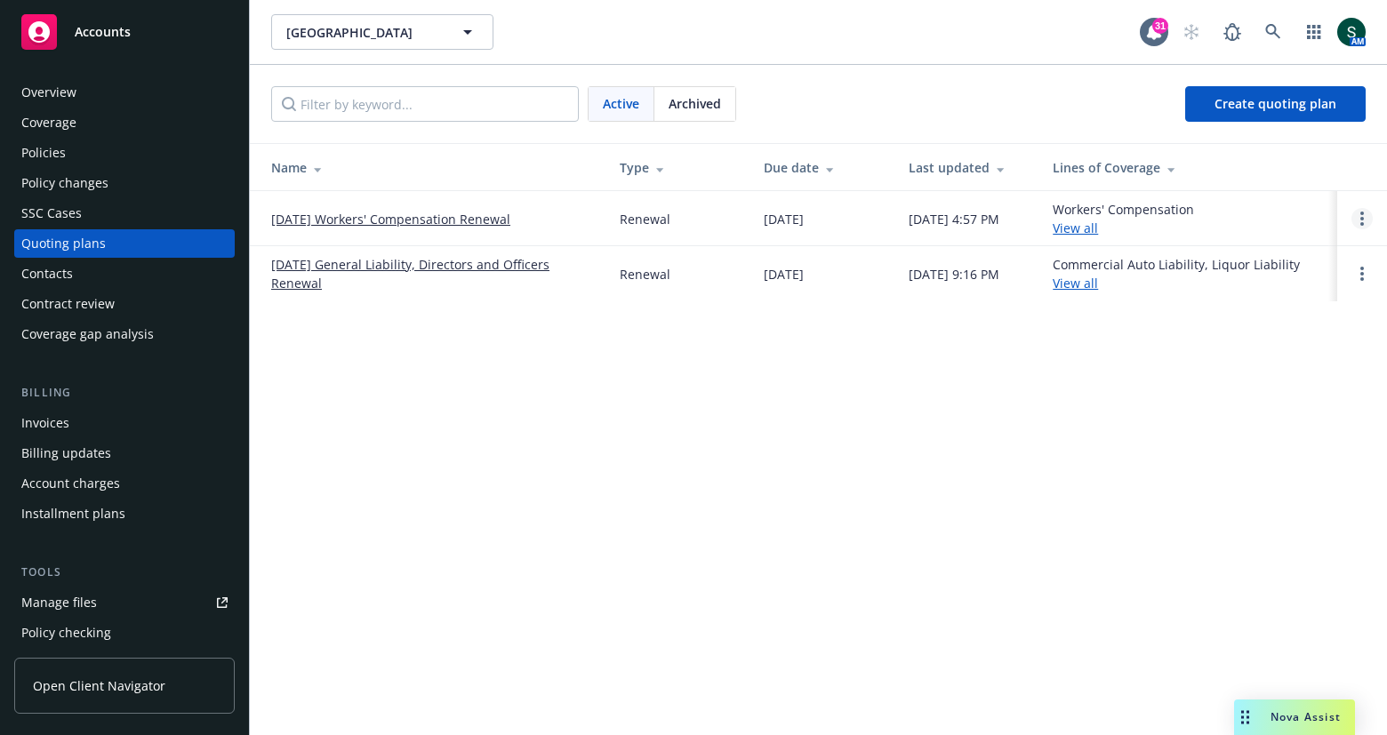
click at [1365, 218] on link "Open options" at bounding box center [1361, 218] width 21 height 21
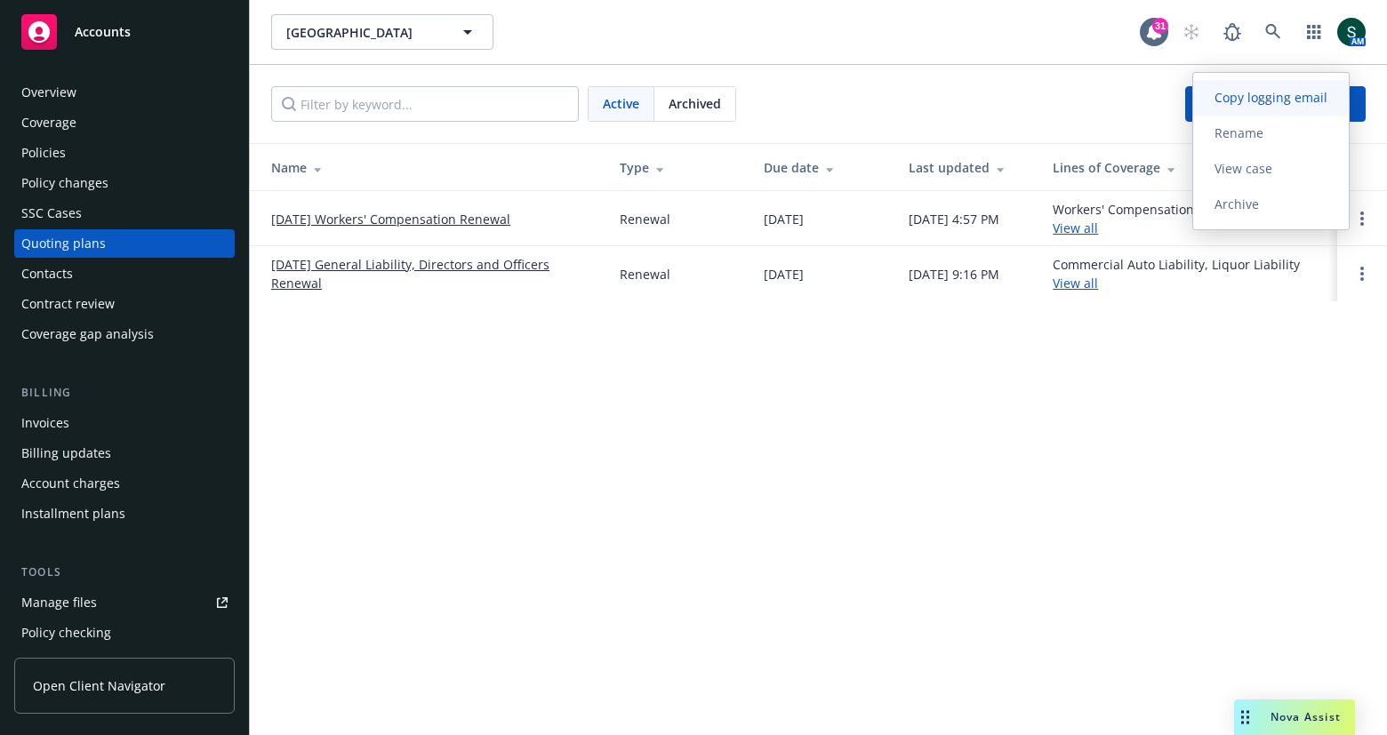
click at [1278, 91] on span "Copy logging email" at bounding box center [1271, 97] width 156 height 17
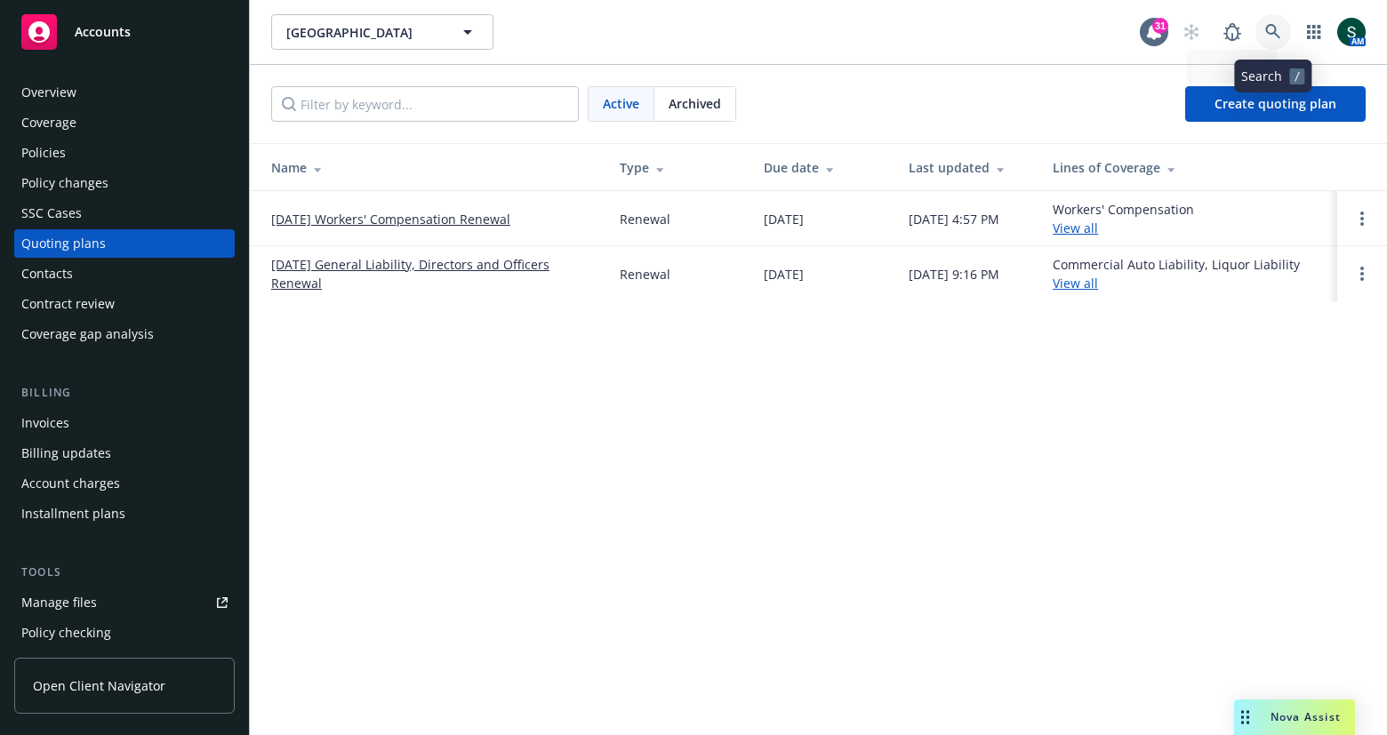
click at [1277, 31] on icon at bounding box center [1273, 32] width 16 height 16
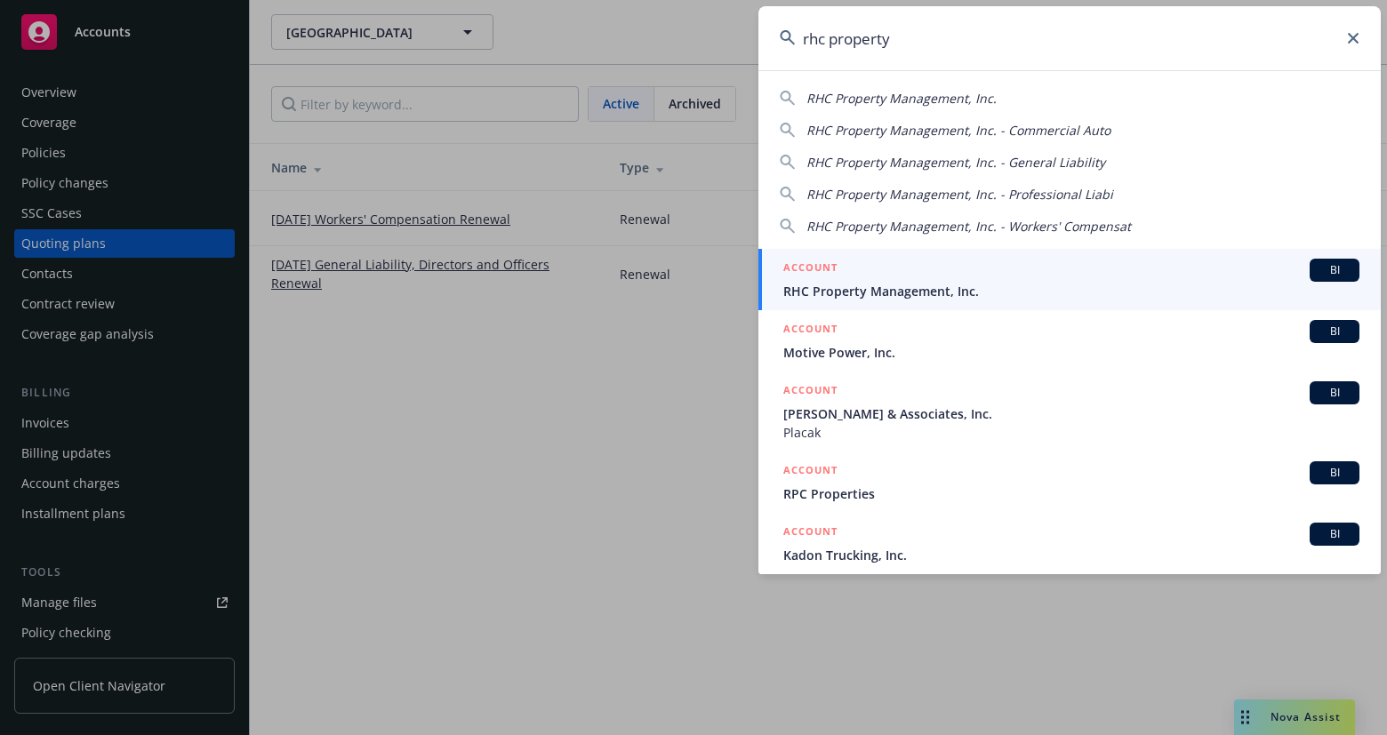
type input "rhc property"
click at [917, 279] on div "ACCOUNT BI" at bounding box center [1071, 270] width 576 height 23
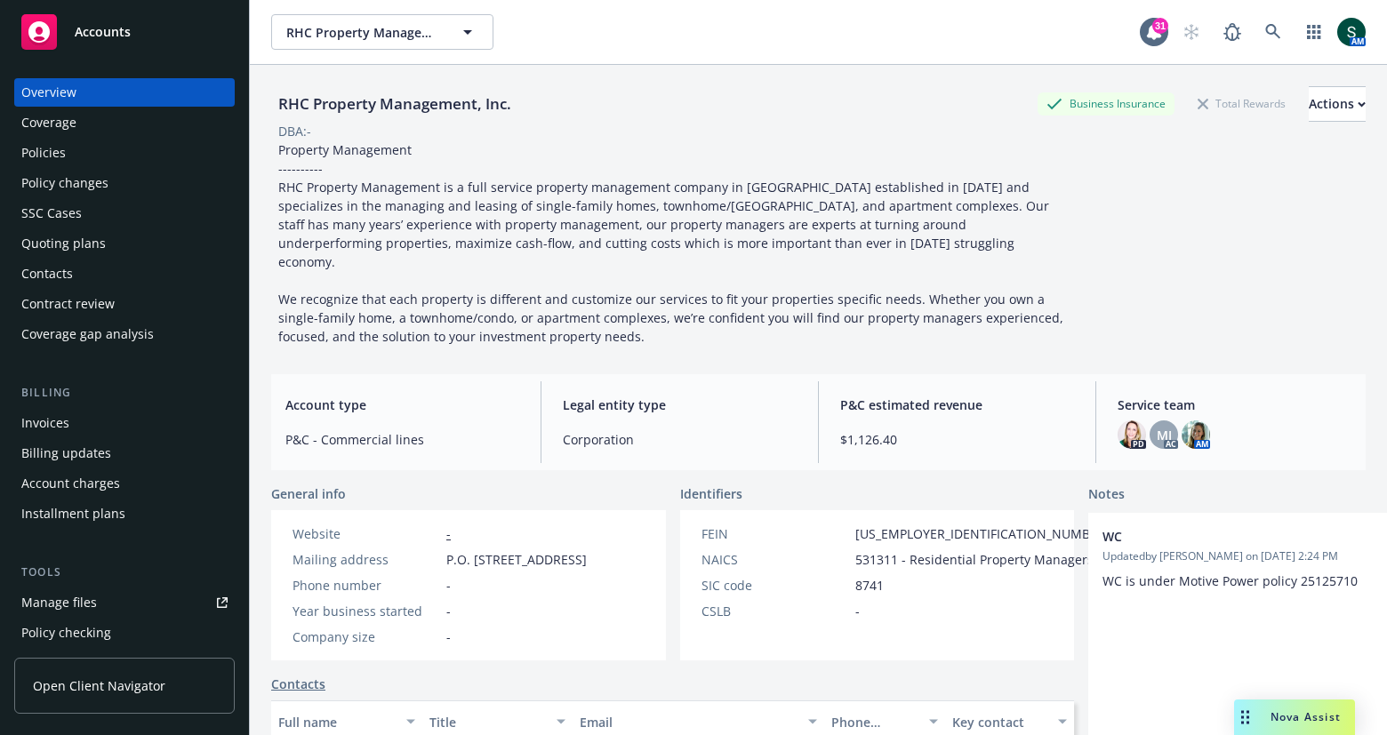
click at [74, 147] on div "Policies" at bounding box center [124, 153] width 206 height 28
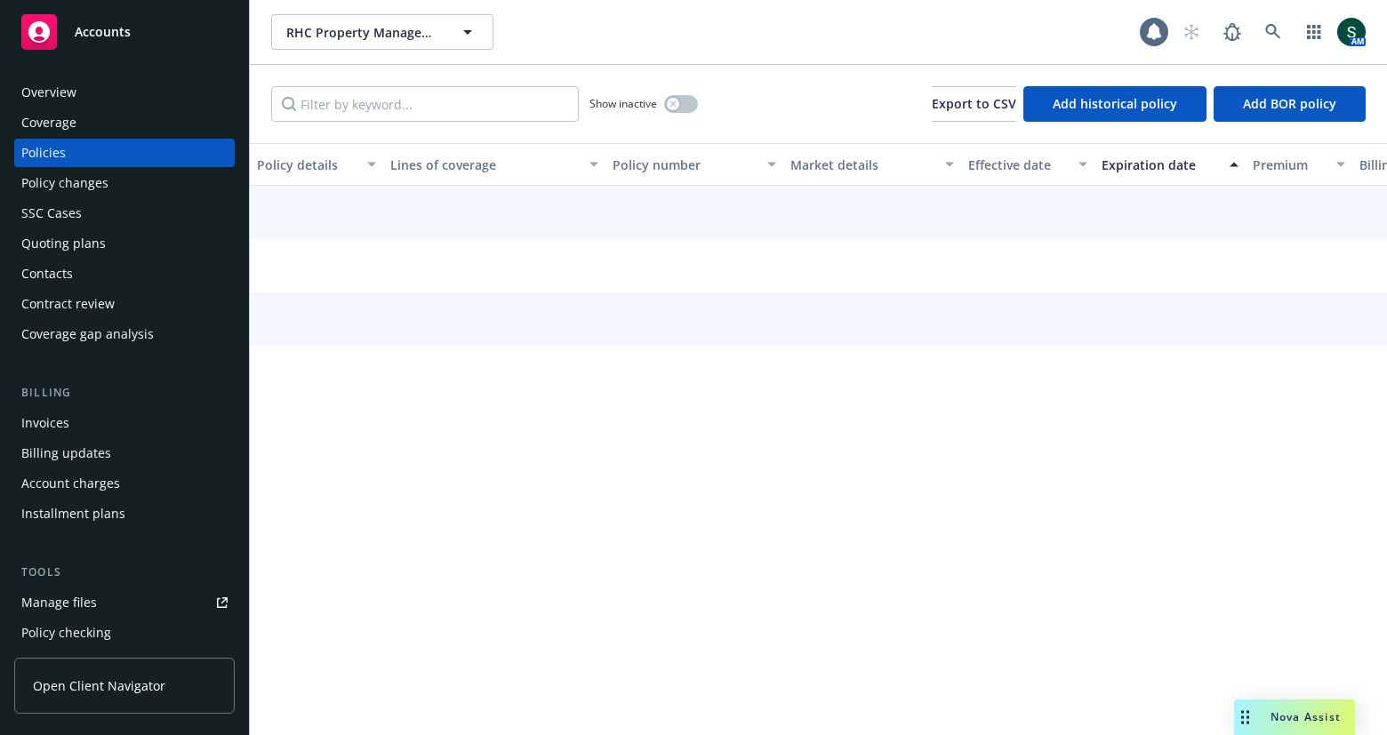
click at [85, 241] on div "Quoting plans" at bounding box center [63, 243] width 84 height 28
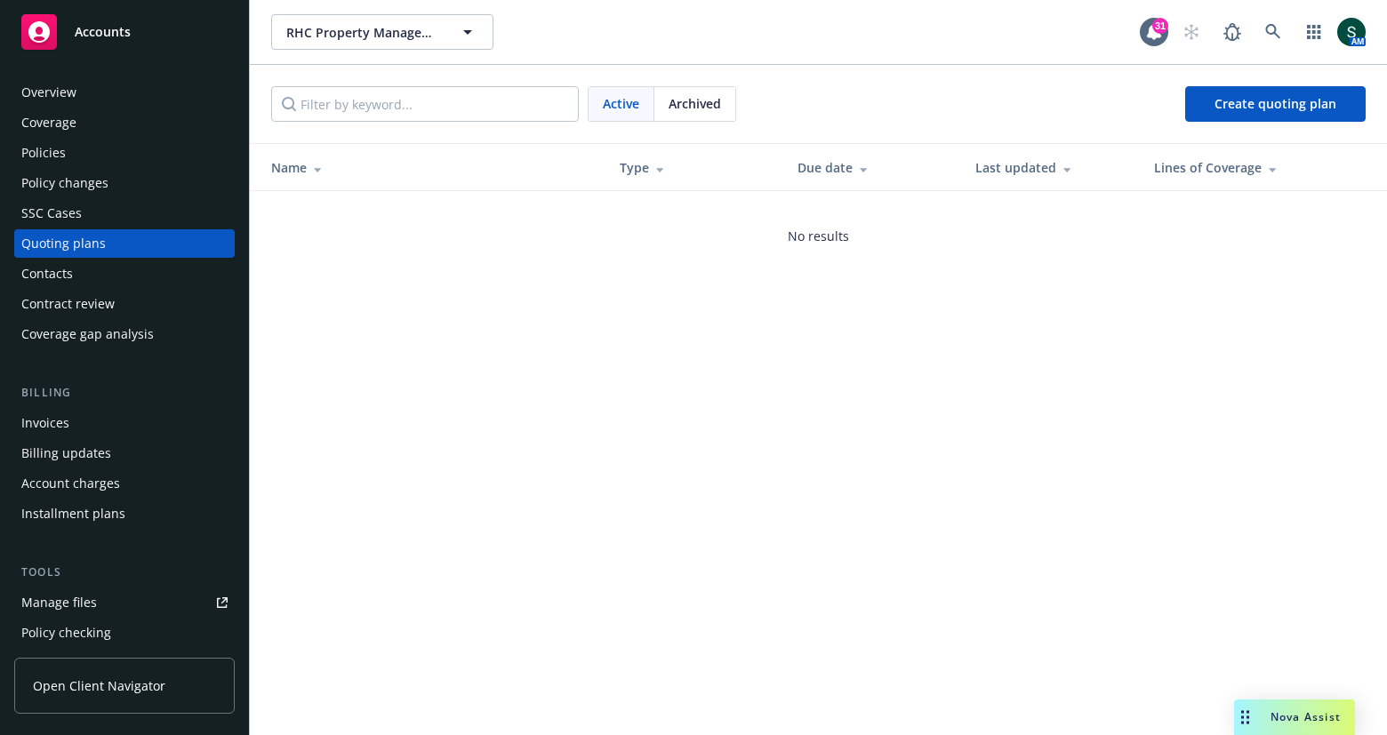
click at [83, 152] on div "Policies" at bounding box center [124, 153] width 206 height 28
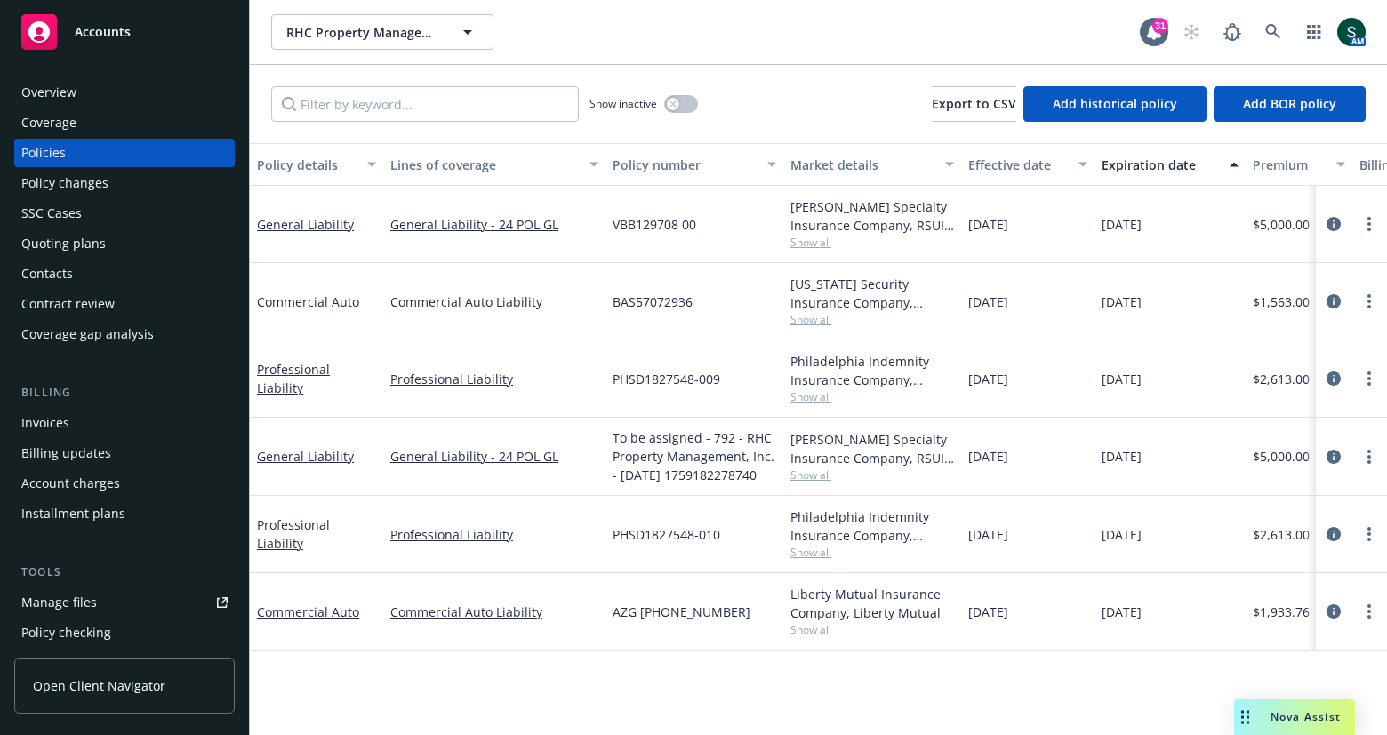
click at [822, 242] on span "Show all" at bounding box center [872, 242] width 164 height 15
click at [749, 193] on div "VBB129708 00" at bounding box center [694, 224] width 178 height 77
click at [1277, 24] on icon at bounding box center [1273, 32] width 16 height 16
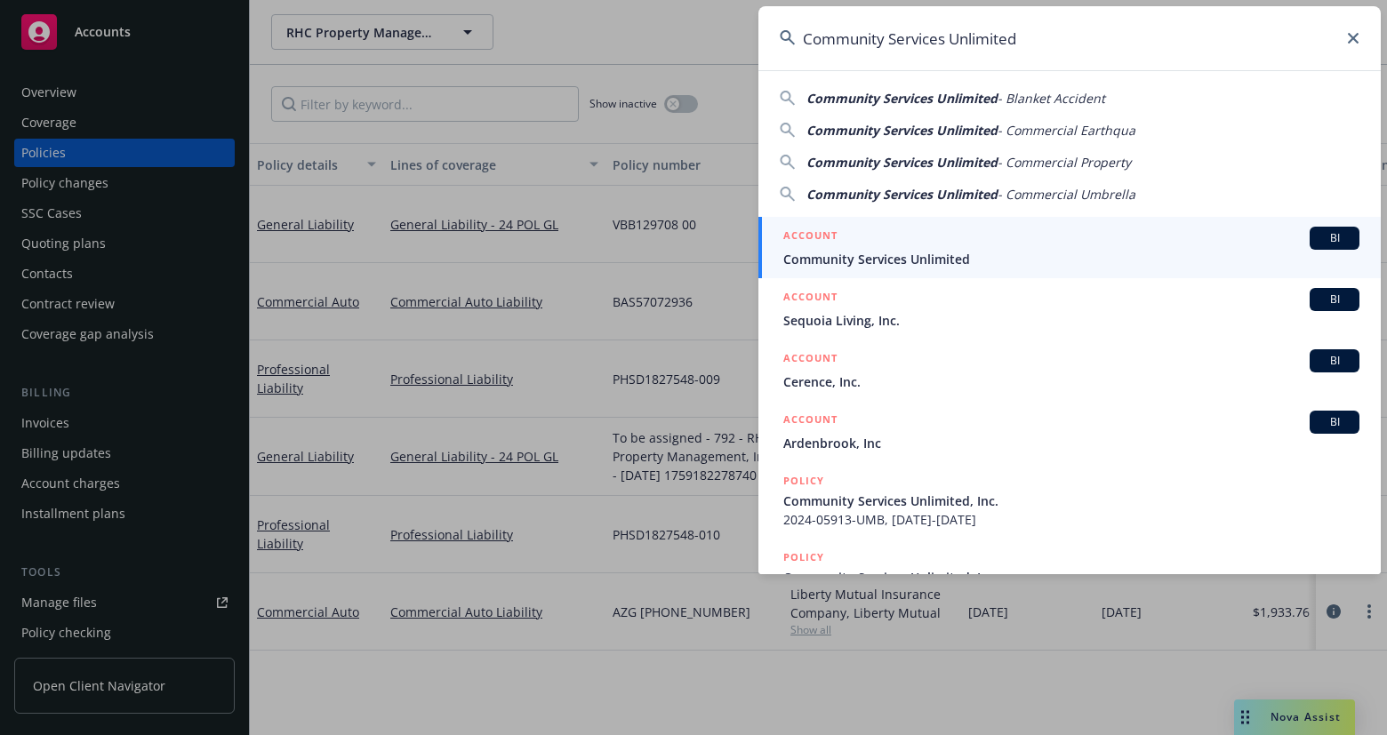
type input "Community Services Unlimited"
click at [889, 247] on div "ACCOUNT BI" at bounding box center [1071, 238] width 576 height 23
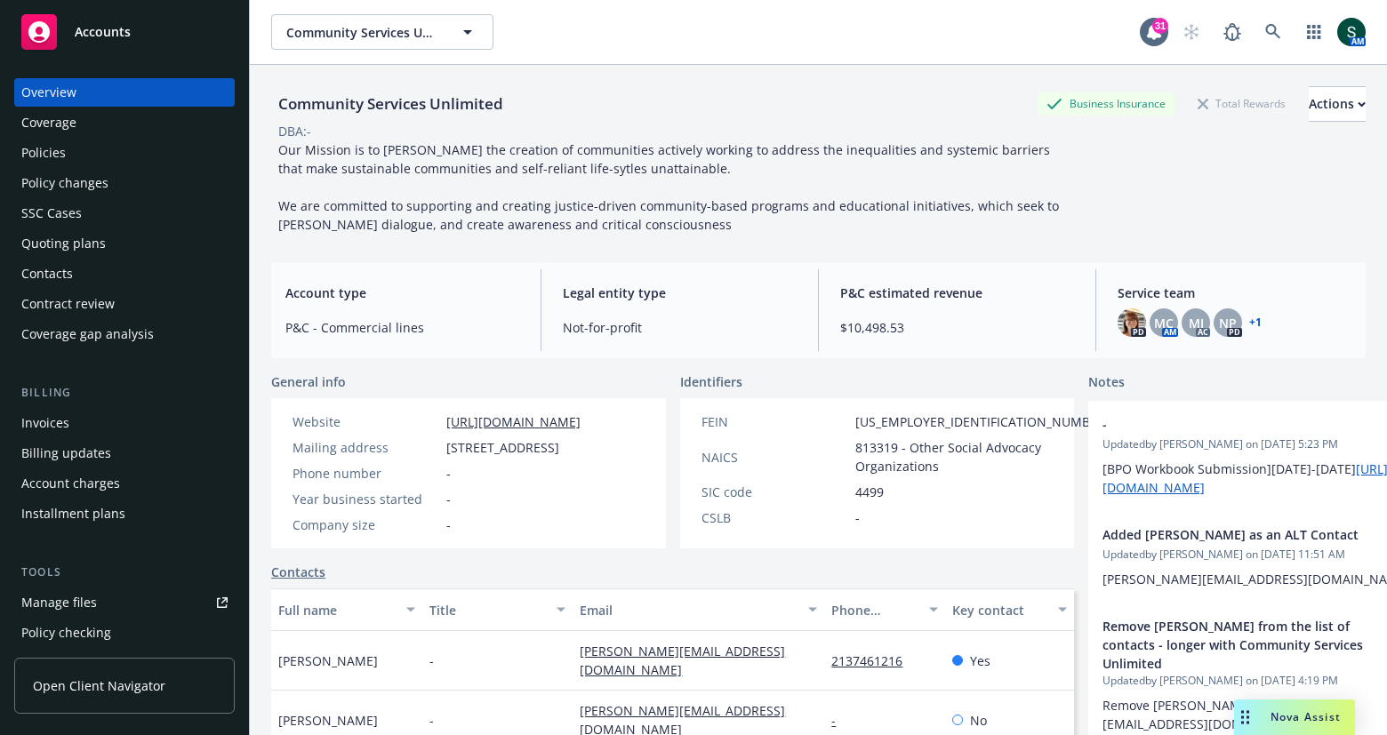
click at [59, 130] on div "Coverage" at bounding box center [48, 122] width 55 height 28
click at [52, 146] on div "Policies" at bounding box center [43, 153] width 44 height 28
